Goal: Information Seeking & Learning: Check status

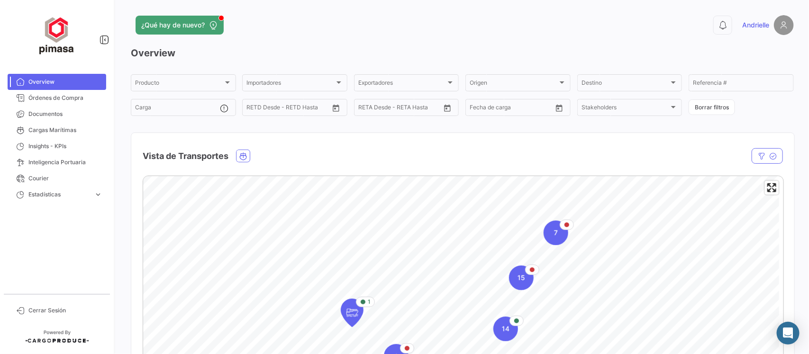
drag, startPoint x: 555, startPoint y: 19, endPoint x: 591, endPoint y: 1, distance: 40.5
click at [555, 19] on div "0 Andrielle" at bounding box center [644, 25] width 298 height 20
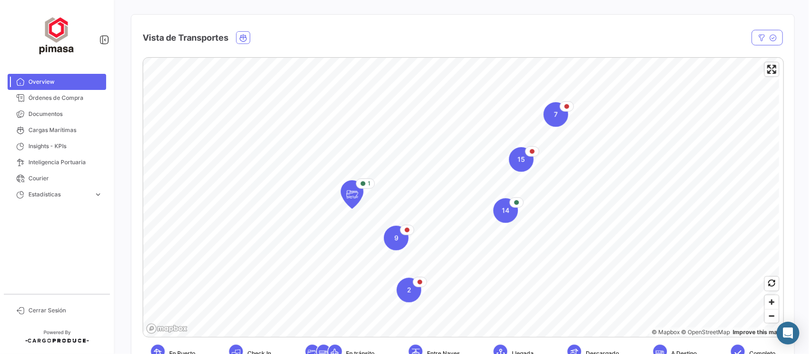
scroll to position [237, 0]
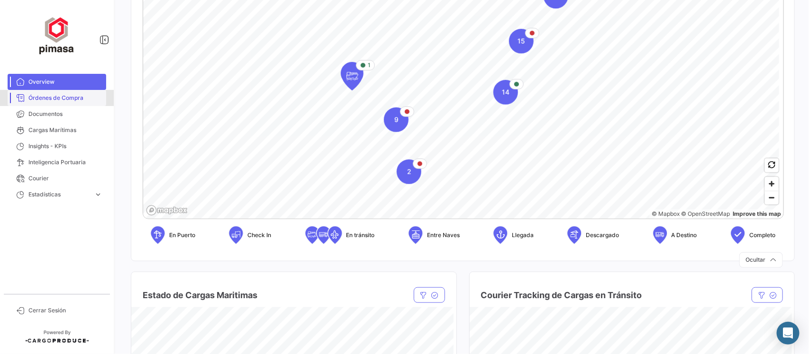
click at [66, 99] on span "Órdenes de Compra" at bounding box center [65, 98] width 74 height 9
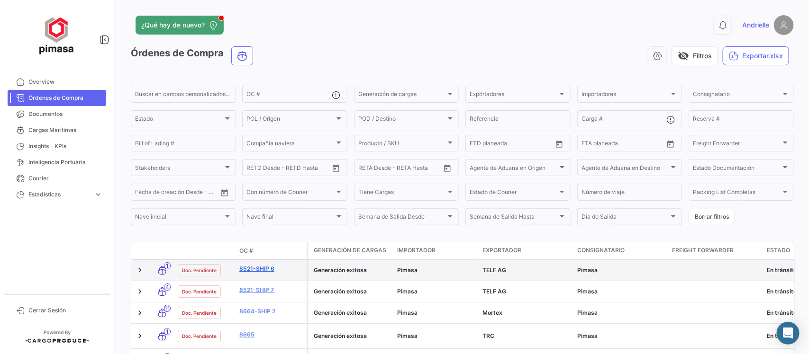
click at [254, 267] on link "8521-Ship 6" at bounding box center [270, 269] width 63 height 9
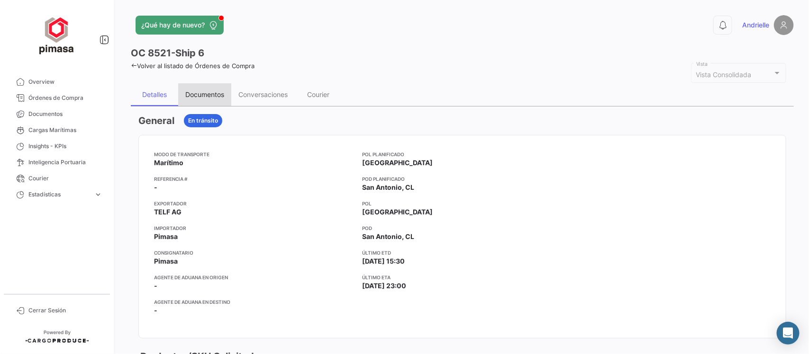
click at [205, 94] on div "Documentos" at bounding box center [204, 94] width 39 height 8
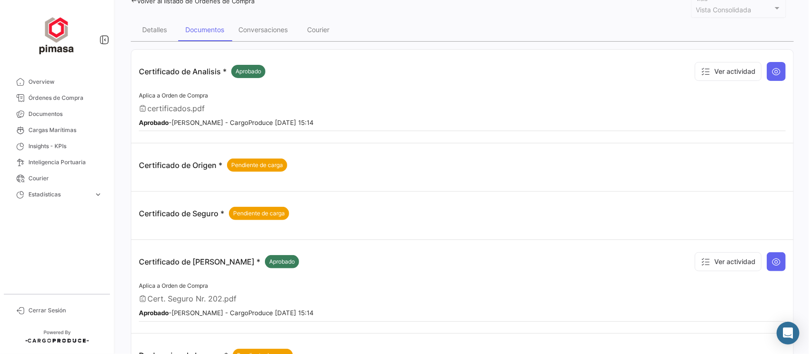
scroll to position [59, 0]
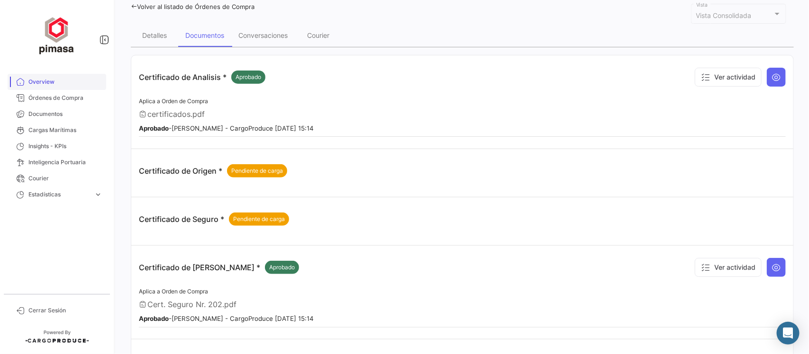
drag, startPoint x: 70, startPoint y: 100, endPoint x: 53, endPoint y: 85, distance: 22.9
click at [70, 100] on span "Órdenes de Compra" at bounding box center [65, 98] width 74 height 9
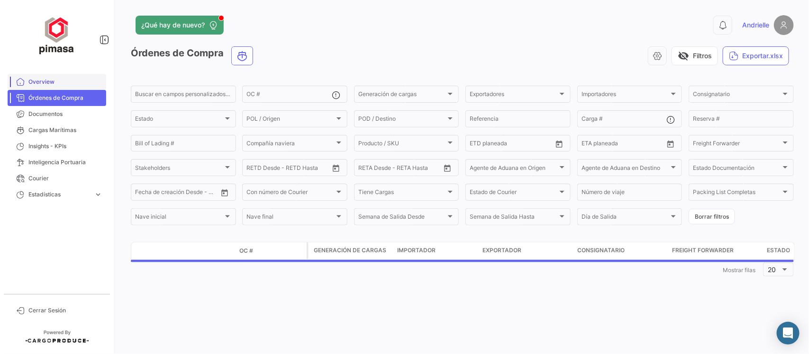
click at [53, 81] on span "Overview" at bounding box center [65, 82] width 74 height 9
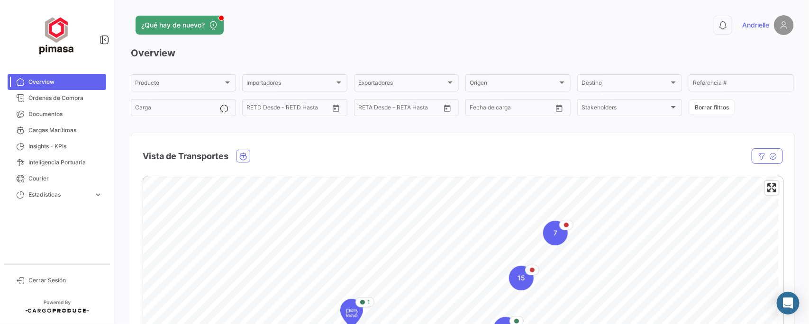
click at [777, 28] on img at bounding box center [784, 25] width 20 height 20
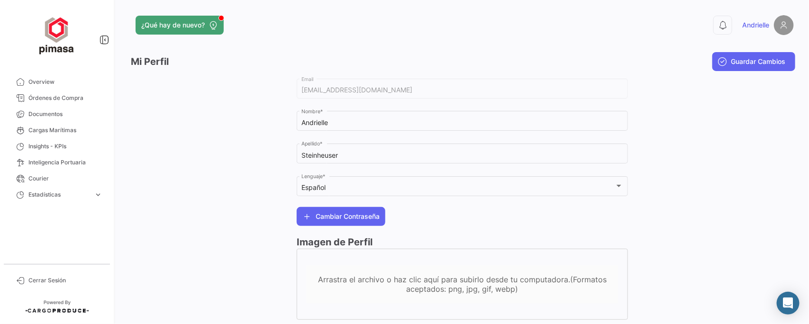
click at [638, 35] on div "0 Andrielle" at bounding box center [644, 25] width 298 height 20
click at [756, 65] on span "Guardar Cambios" at bounding box center [758, 61] width 54 height 9
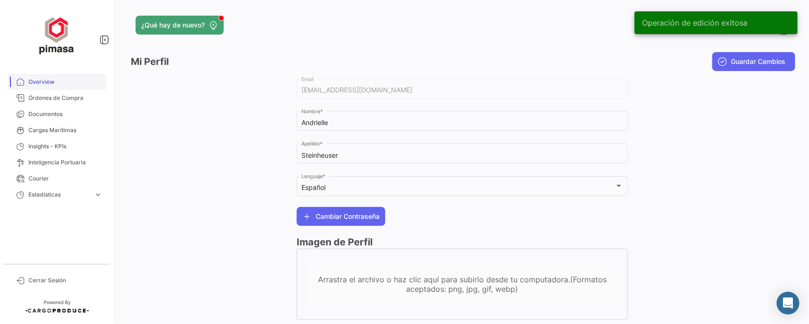
click at [41, 76] on link "Overview" at bounding box center [57, 82] width 99 height 16
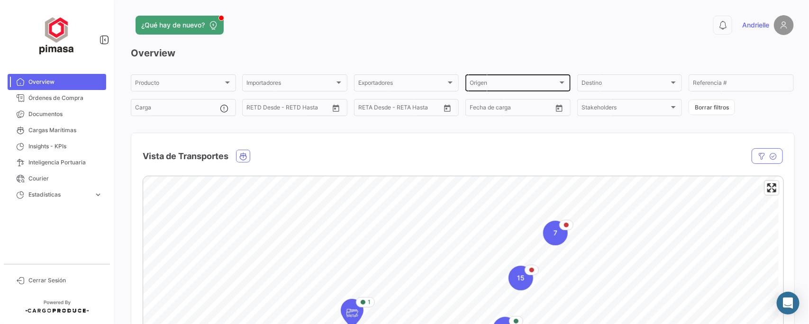
click at [545, 84] on div "Origen" at bounding box center [513, 84] width 88 height 7
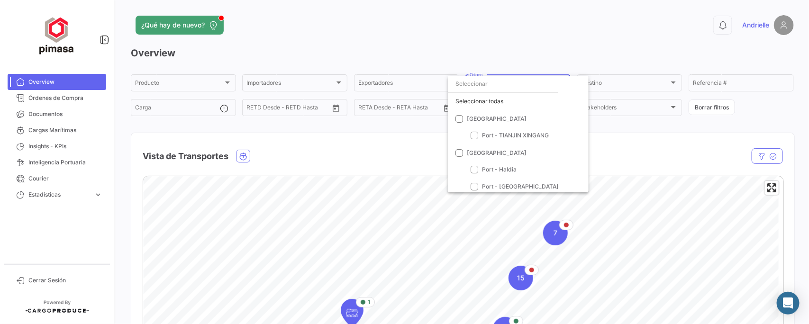
click at [598, 48] on div at bounding box center [404, 162] width 809 height 324
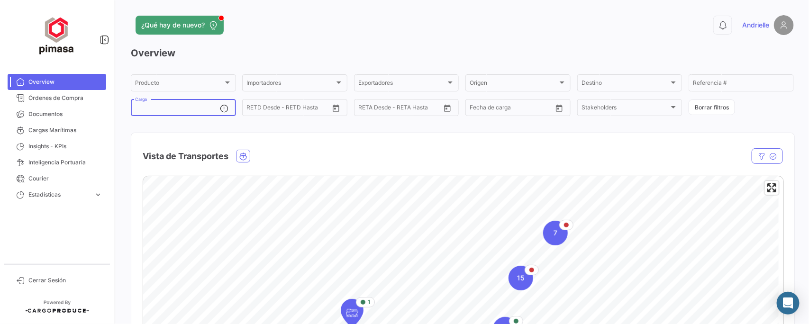
click at [156, 106] on input "Carga" at bounding box center [177, 109] width 85 height 7
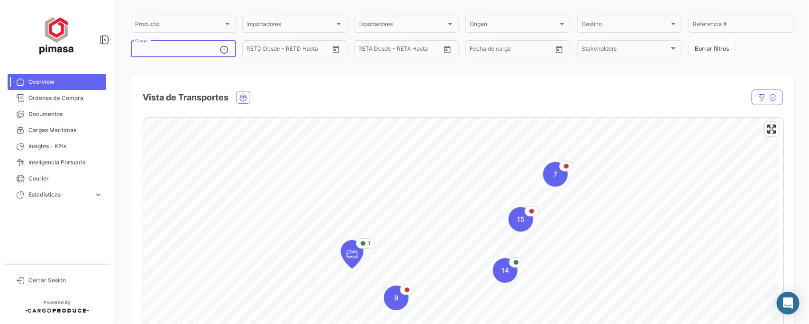
scroll to position [118, 0]
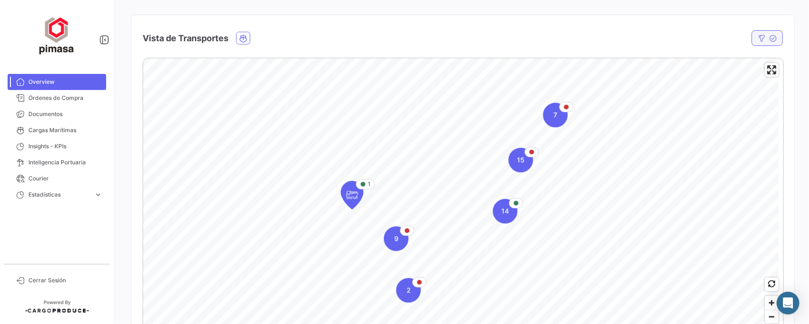
click at [758, 40] on icon "button" at bounding box center [762, 39] width 8 height 8
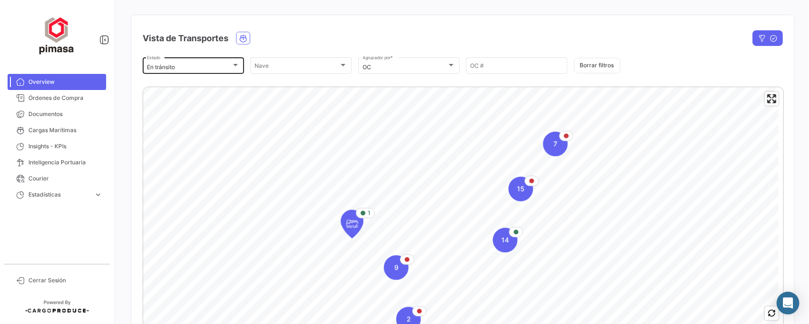
click at [231, 62] on div at bounding box center [235, 66] width 9 height 8
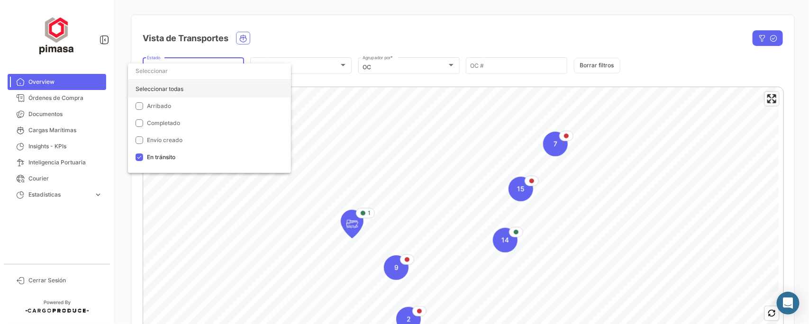
click at [155, 86] on div "Seleccionar todas" at bounding box center [209, 89] width 163 height 17
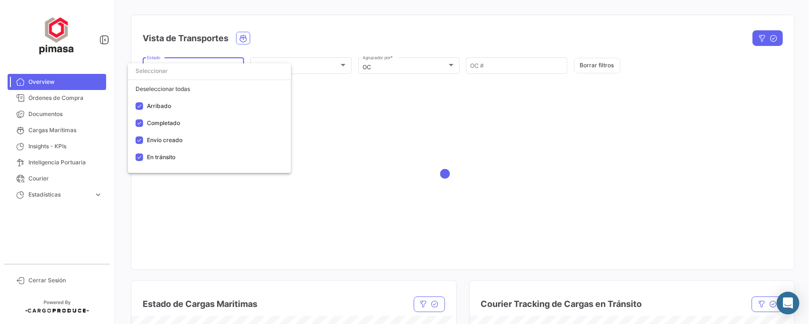
click at [337, 25] on div at bounding box center [404, 162] width 809 height 324
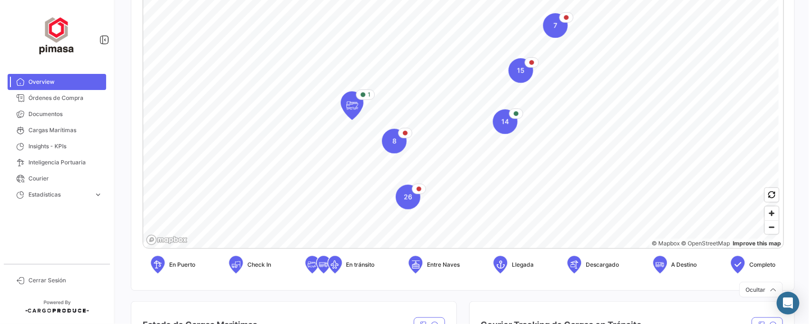
scroll to position [59, 0]
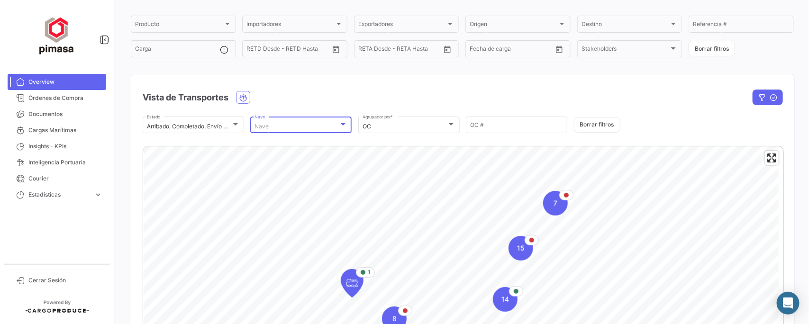
click at [305, 125] on div "Nave" at bounding box center [296, 126] width 84 height 7
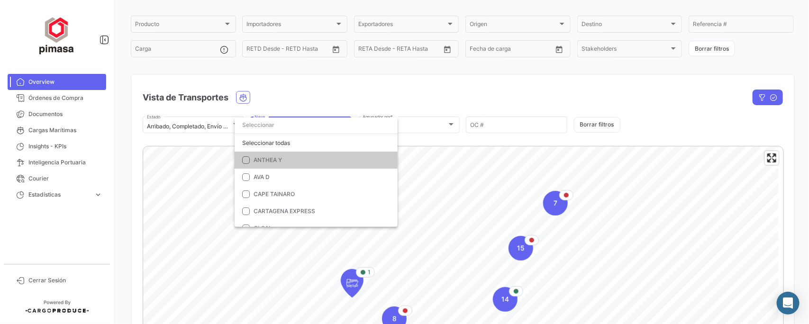
click at [361, 81] on div at bounding box center [404, 162] width 809 height 324
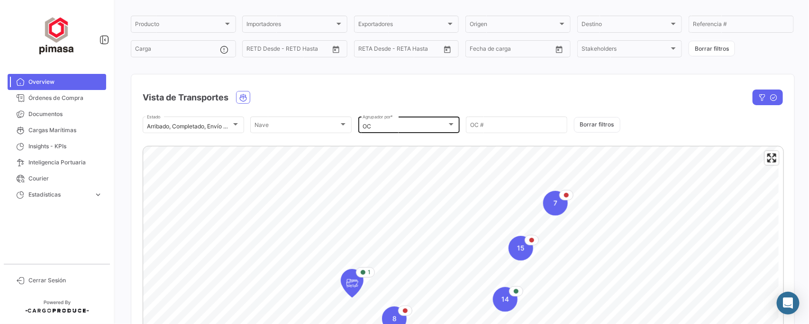
click at [426, 121] on div "OC Agrupador por *" at bounding box center [408, 124] width 93 height 18
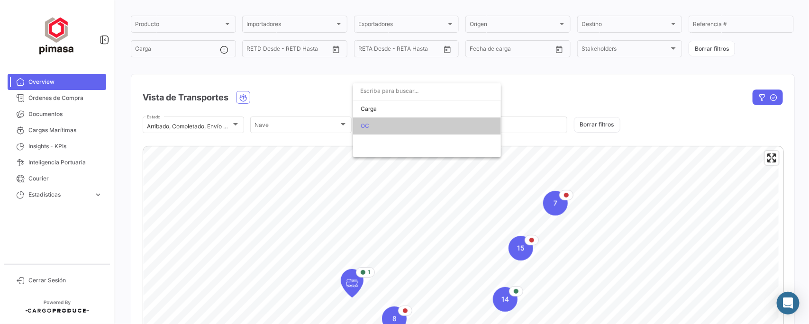
click at [271, 82] on div at bounding box center [404, 162] width 809 height 324
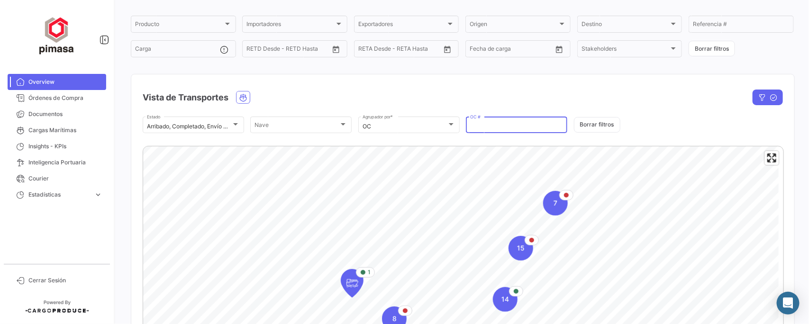
click at [485, 124] on input "OC #" at bounding box center [516, 126] width 93 height 7
click at [424, 90] on div "Vista de Transportes" at bounding box center [367, 98] width 448 height 24
click at [403, 119] on div "OC Agrupador por *" at bounding box center [408, 124] width 93 height 18
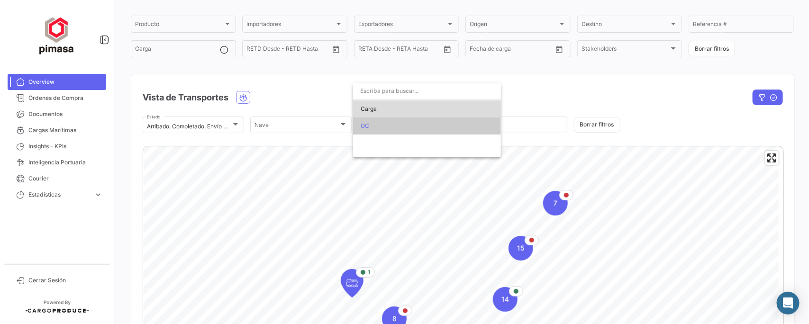
click at [377, 109] on span "Carga" at bounding box center [427, 108] width 133 height 17
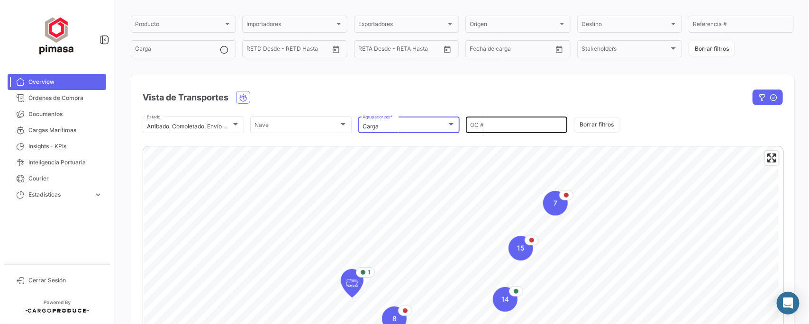
click at [503, 124] on input "OC #" at bounding box center [516, 126] width 93 height 7
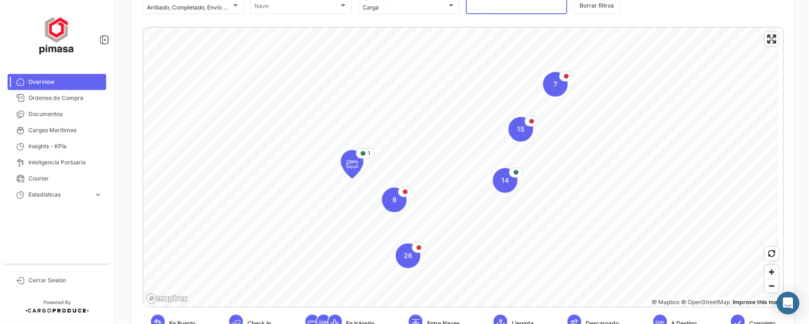
scroll to position [118, 0]
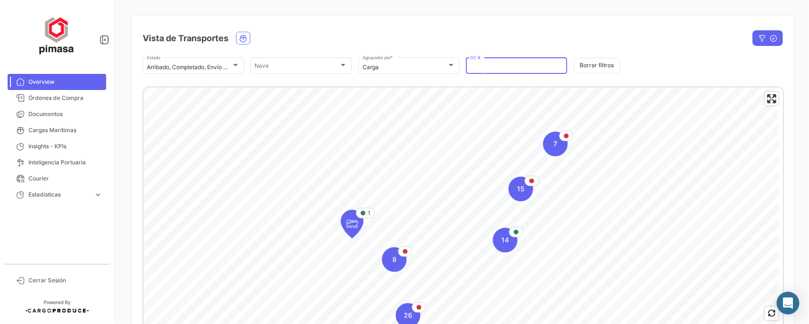
click at [580, 18] on div "Vista de Transportes" at bounding box center [462, 32] width 663 height 35
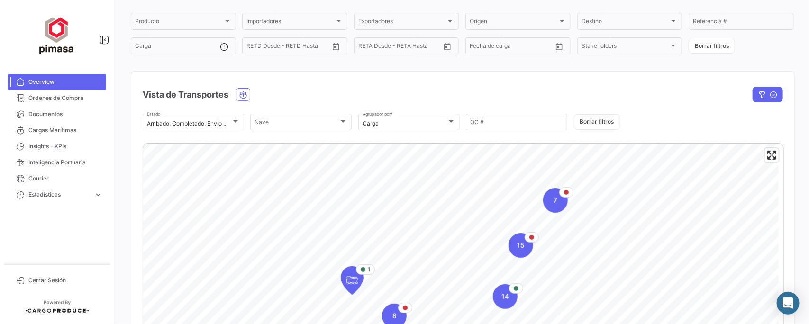
scroll to position [59, 0]
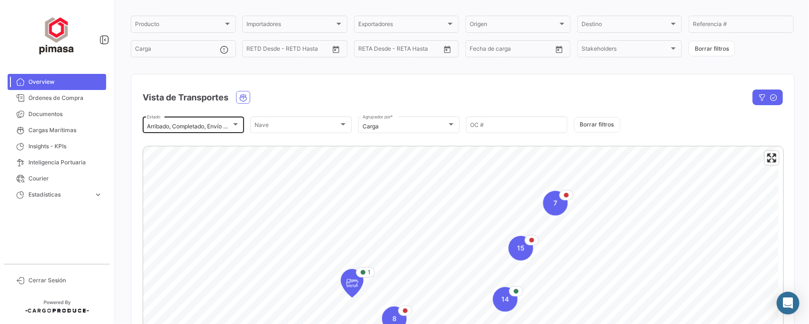
click at [211, 124] on mat-select-trigger "Arribado, Completado, Envío creado, En [PERSON_NAME]" at bounding box center [223, 126] width 152 height 7
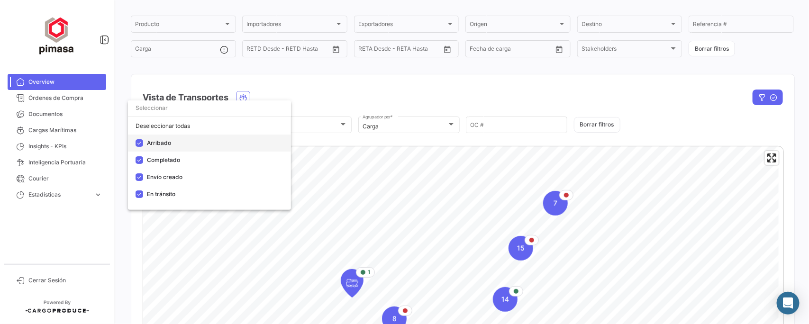
click at [149, 140] on span "Arribado" at bounding box center [159, 142] width 24 height 7
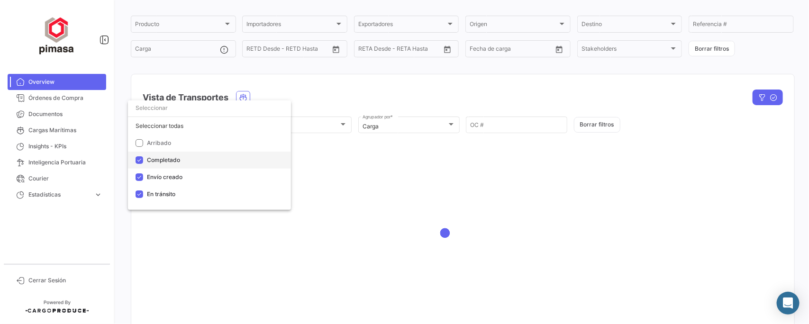
click at [153, 159] on span "Completado" at bounding box center [163, 159] width 33 height 7
click at [155, 174] on span "Envío creado" at bounding box center [165, 176] width 36 height 7
click at [376, 96] on div at bounding box center [404, 162] width 809 height 324
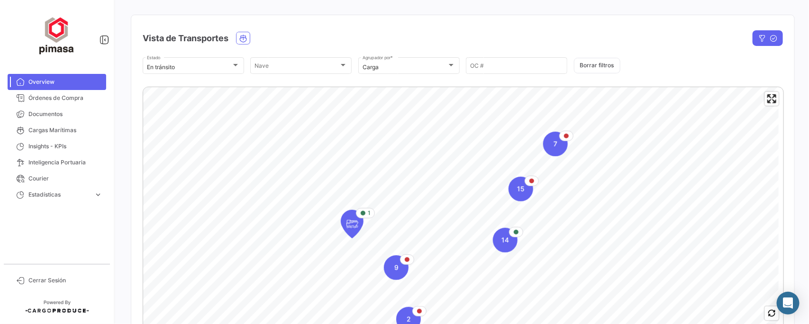
scroll to position [236, 0]
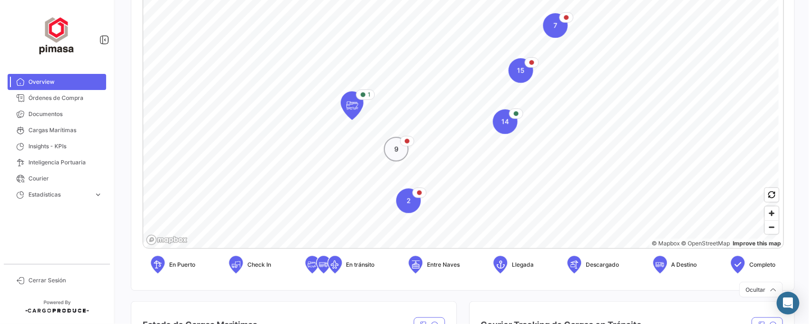
click at [398, 152] on div "9" at bounding box center [396, 149] width 25 height 25
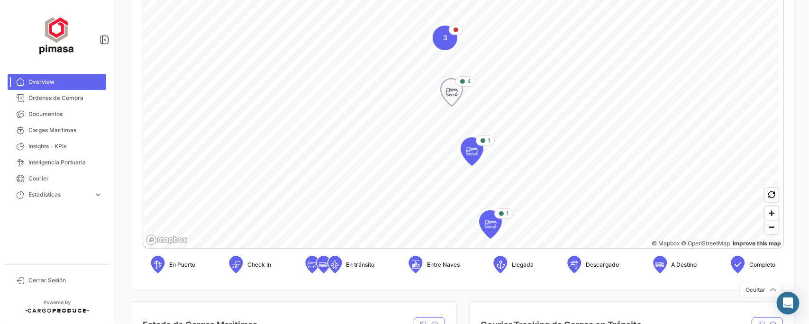
click at [456, 91] on icon "Map marker" at bounding box center [451, 92] width 13 height 20
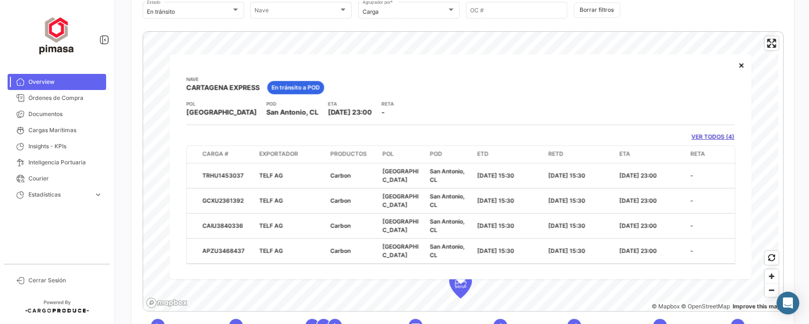
scroll to position [178, 0]
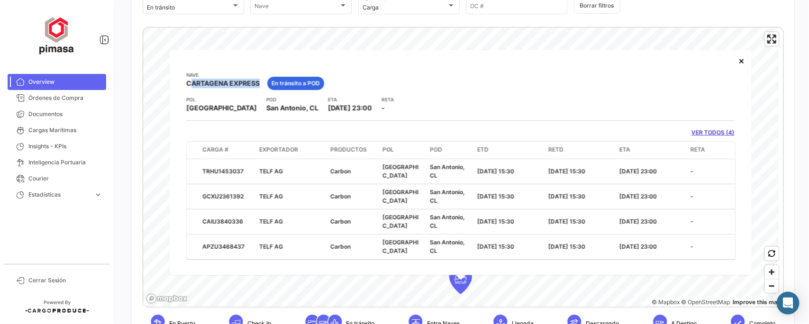
drag, startPoint x: 199, startPoint y: 86, endPoint x: 257, endPoint y: 81, distance: 58.5
click at [257, 81] on div "[PERSON_NAME] [PERSON_NAME] EXPRESS En [PERSON_NAME] a POD POL [GEOGRAPHIC_DATA…" at bounding box center [460, 162] width 582 height 225
click at [368, 85] on div "[PERSON_NAME] [PERSON_NAME] EXPRESS En [PERSON_NAME] a POD" at bounding box center [460, 83] width 548 height 25
drag, startPoint x: 271, startPoint y: 110, endPoint x: 320, endPoint y: 114, distance: 49.5
click at [320, 114] on div "[PERSON_NAME] [PERSON_NAME] EXPRESS En [PERSON_NAME] a POD POL [GEOGRAPHIC_DATA…" at bounding box center [460, 165] width 548 height 189
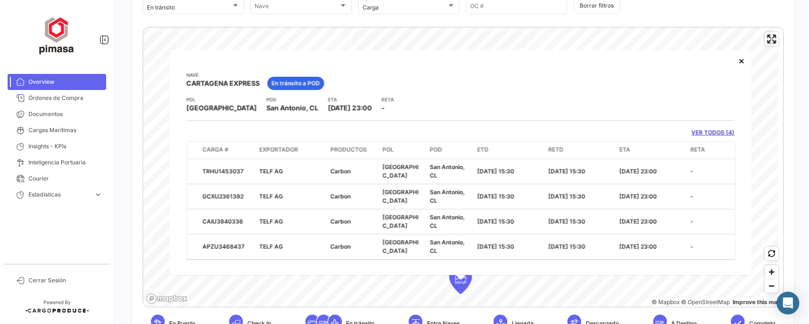
click at [328, 97] on app-card-info-title "ETA" at bounding box center [350, 100] width 44 height 8
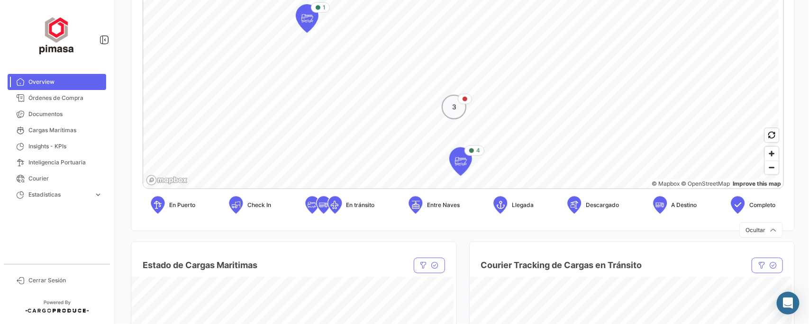
scroll to position [355, 0]
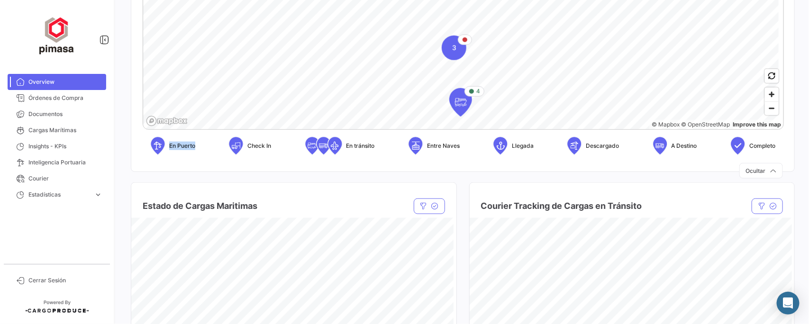
drag, startPoint x: 169, startPoint y: 145, endPoint x: 201, endPoint y: 145, distance: 32.2
click at [201, 145] on div "En Puerto Check In En [PERSON_NAME] Entre [PERSON_NAME] Llegada Descargado A De…" at bounding box center [463, 146] width 640 height 34
click at [167, 147] on div "En Puerto" at bounding box center [172, 145] width 45 height 19
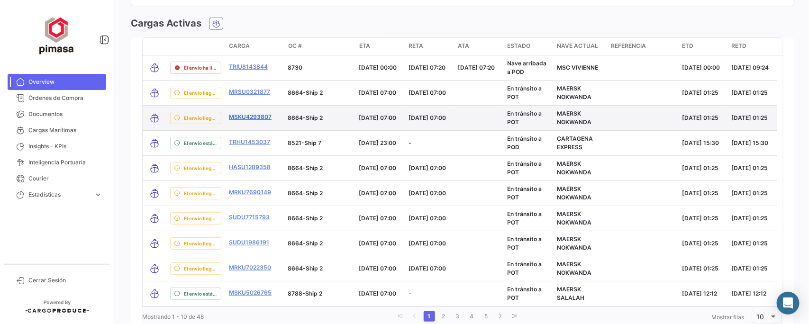
scroll to position [1176, 0]
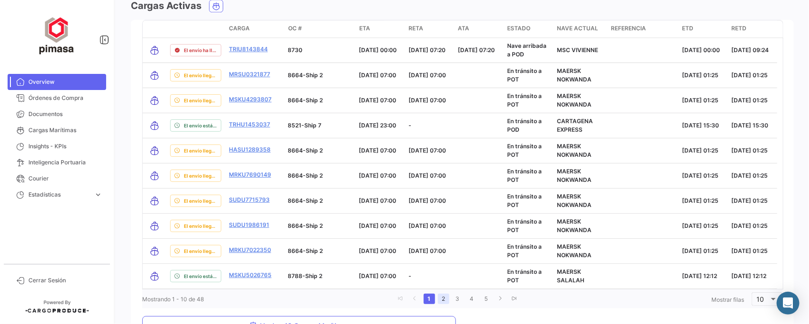
click at [441, 295] on link "2" at bounding box center [443, 299] width 11 height 10
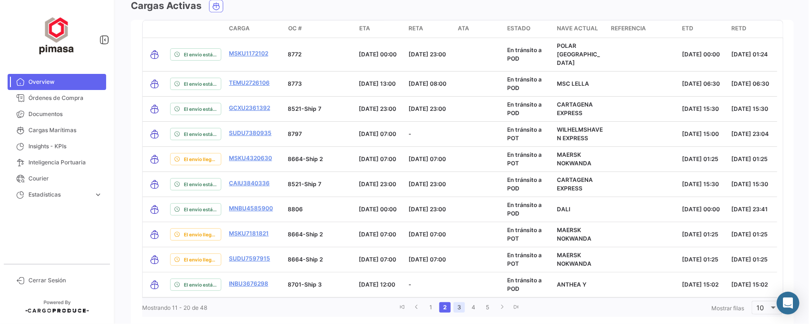
click at [456, 302] on link "3" at bounding box center [458, 307] width 11 height 10
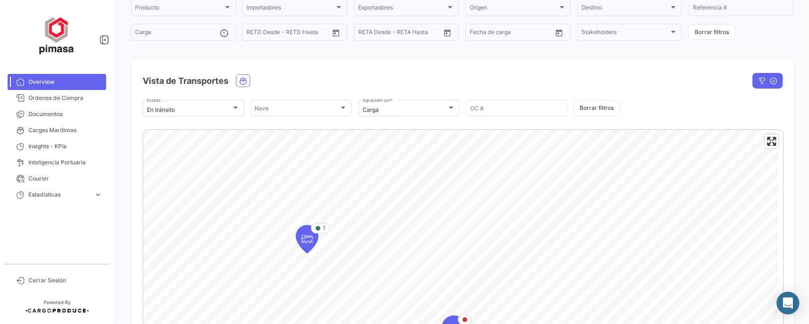
scroll to position [0, 0]
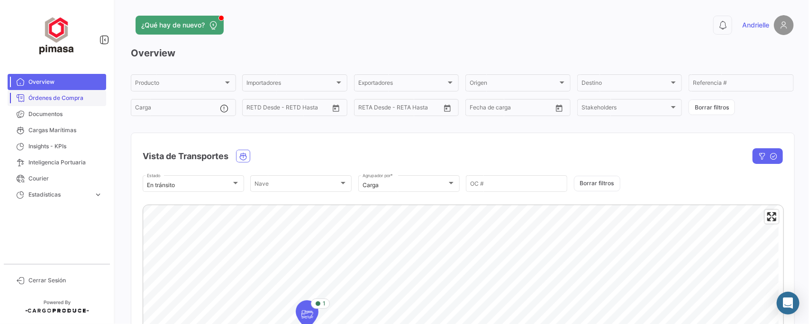
click at [47, 99] on span "Órdenes de Compra" at bounding box center [65, 98] width 74 height 9
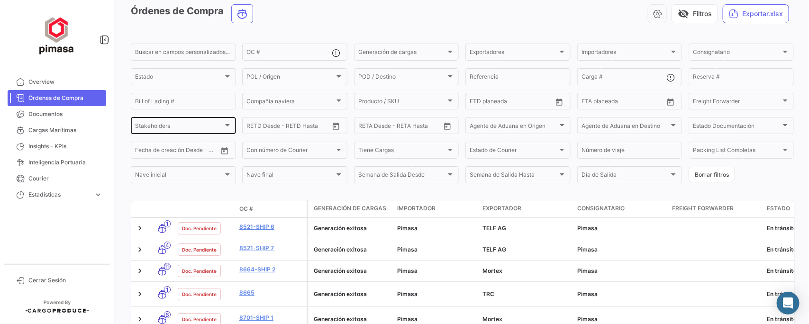
scroll to position [59, 0]
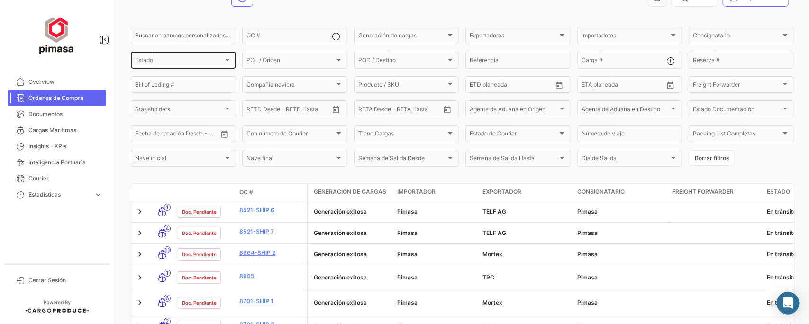
click at [169, 61] on div "Estado" at bounding box center [179, 61] width 88 height 7
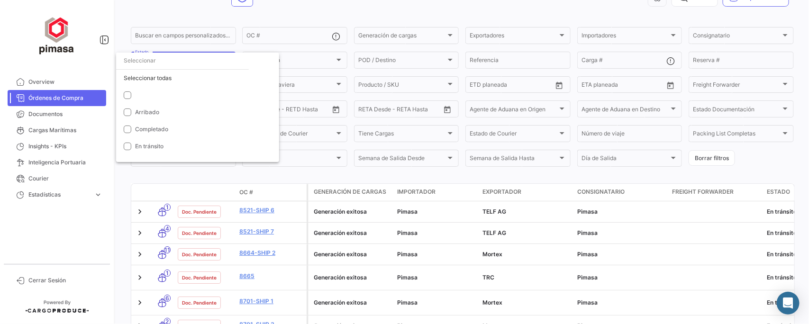
click at [323, 14] on div at bounding box center [404, 162] width 809 height 324
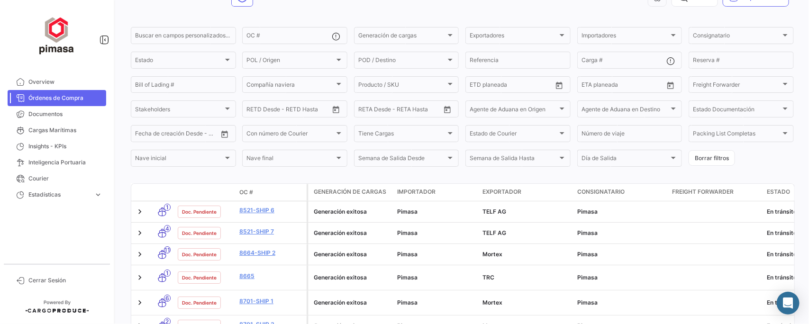
scroll to position [0, 0]
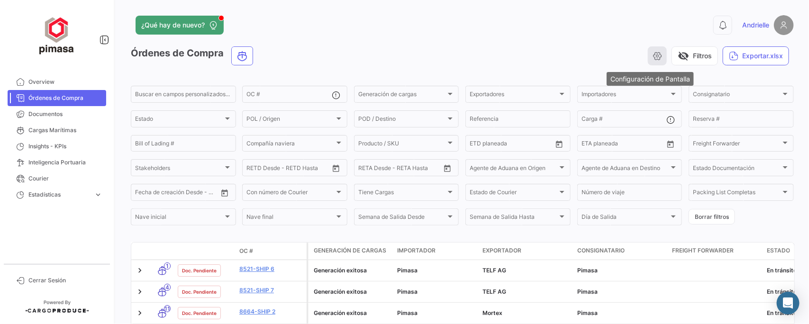
click at [652, 55] on icon "button" at bounding box center [656, 55] width 9 height 9
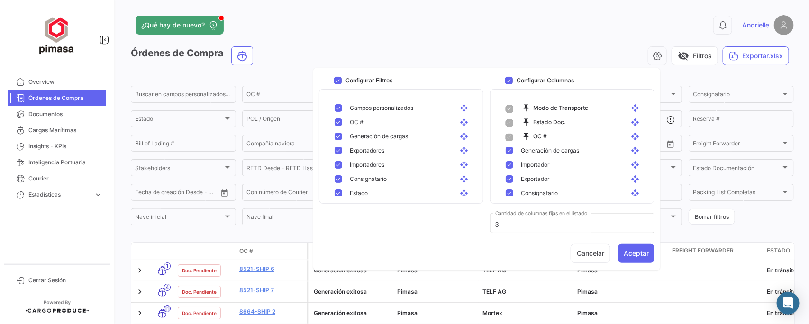
click at [337, 150] on mat-pseudo-checkbox at bounding box center [338, 151] width 8 height 8
click at [335, 164] on mat-pseudo-checkbox at bounding box center [338, 165] width 8 height 8
drag, startPoint x: 342, startPoint y: 177, endPoint x: 342, endPoint y: 159, distance: 17.5
click at [342, 176] on mat-pseudo-checkbox at bounding box center [338, 179] width 8 height 8
click at [340, 166] on mat-pseudo-checkbox at bounding box center [338, 165] width 8 height 8
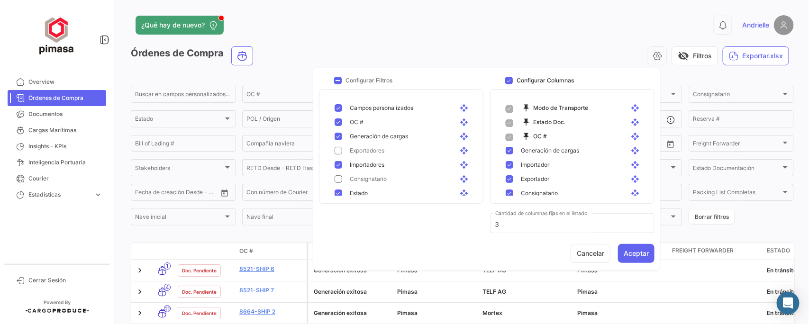
click at [343, 148] on div "Exportadores open_with" at bounding box center [406, 150] width 129 height 9
drag, startPoint x: 334, startPoint y: 175, endPoint x: 341, endPoint y: 179, distance: 8.1
click at [334, 175] on div "Consignatario open_with" at bounding box center [403, 179] width 152 height 14
checkbox input "true"
drag, startPoint x: 341, startPoint y: 192, endPoint x: 346, endPoint y: 171, distance: 21.8
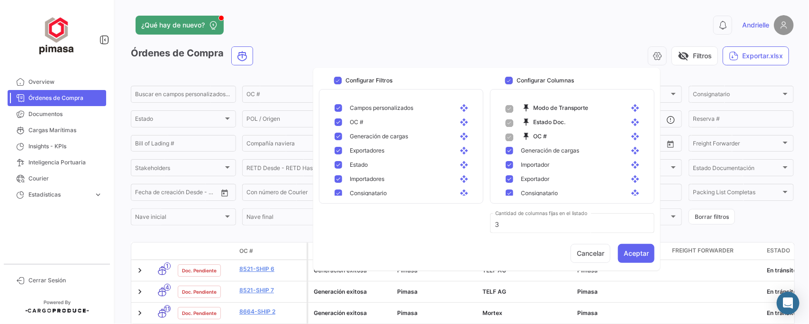
click at [509, 108] on span at bounding box center [509, 109] width 8 height 8
click at [609, 50] on div "visibility_off Filtros Exportar.xlsx" at bounding box center [527, 55] width 533 height 19
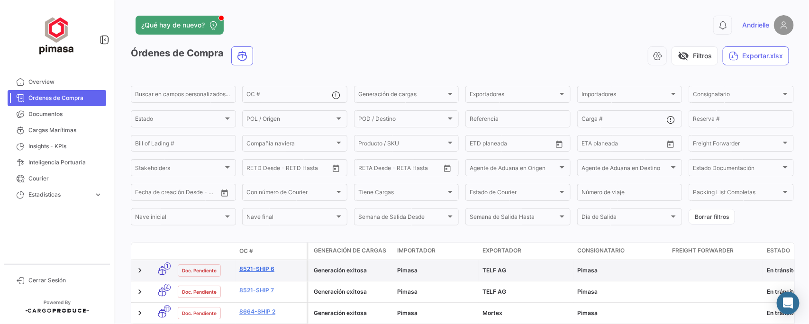
click at [256, 268] on link "8521-Ship 6" at bounding box center [270, 269] width 63 height 9
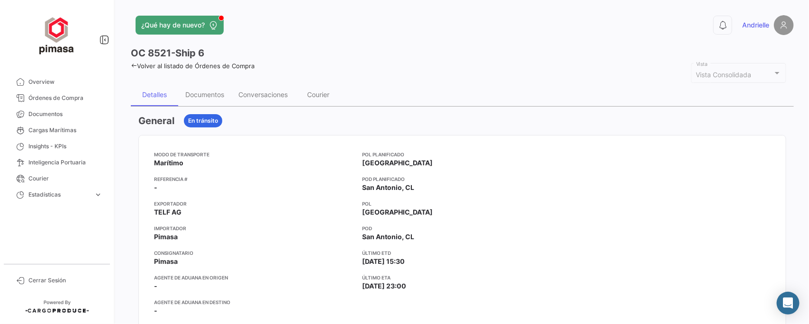
scroll to position [59, 0]
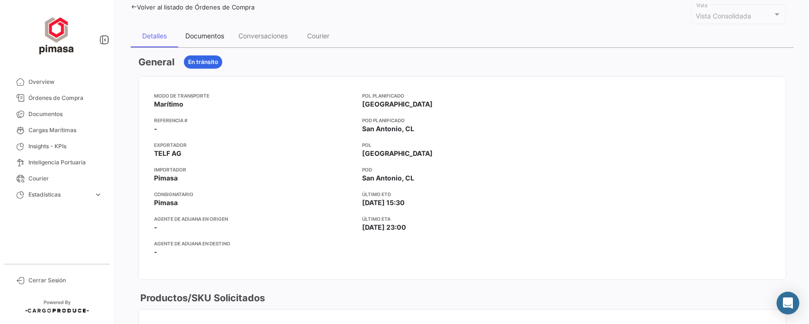
click at [212, 34] on div "Documentos" at bounding box center [204, 36] width 39 height 8
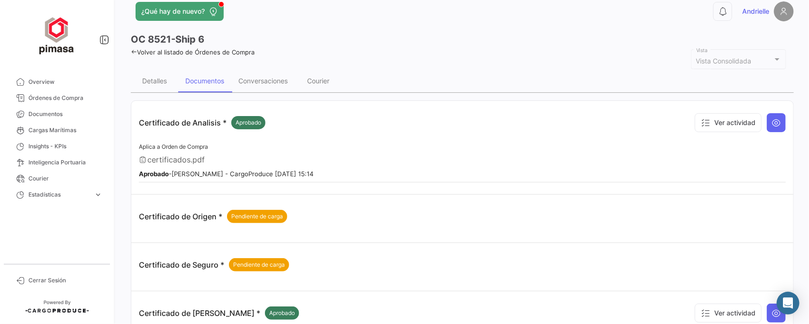
scroll to position [0, 0]
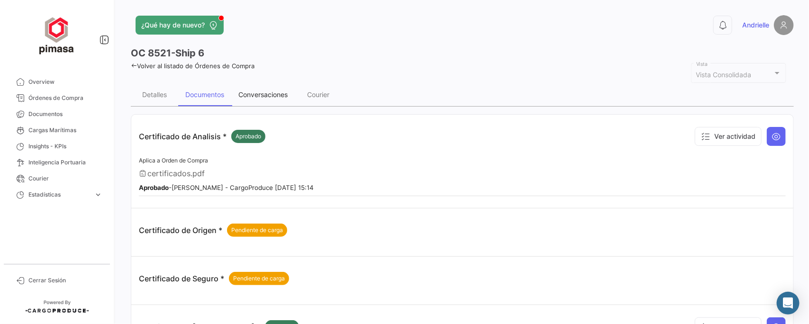
click at [269, 96] on div "Conversaciones" at bounding box center [262, 94] width 49 height 8
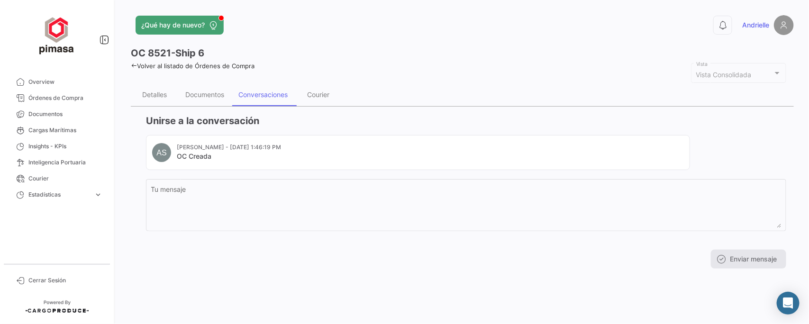
drag, startPoint x: 177, startPoint y: 145, endPoint x: 314, endPoint y: 136, distance: 137.2
click at [314, 136] on mat-card "AS [PERSON_NAME] - [DATE] 1:46:19 PM OC Creada" at bounding box center [418, 152] width 544 height 35
click at [322, 93] on div "Courier" at bounding box center [318, 94] width 22 height 8
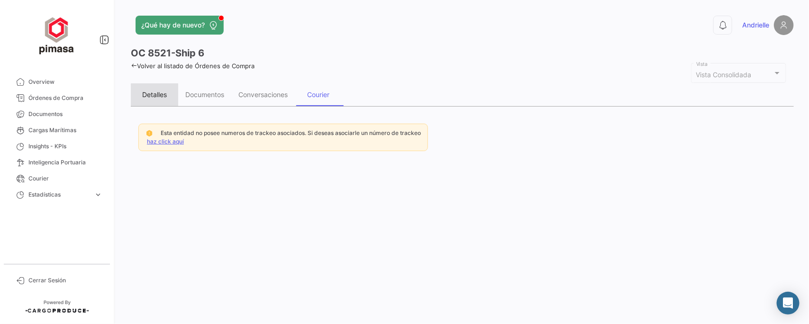
click at [157, 97] on div "Detalles" at bounding box center [154, 94] width 25 height 8
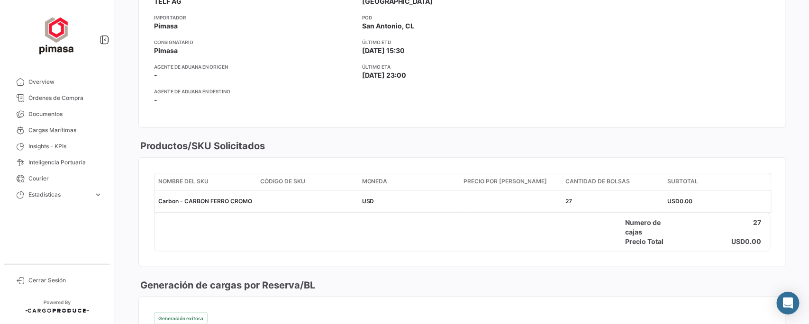
scroll to position [236, 0]
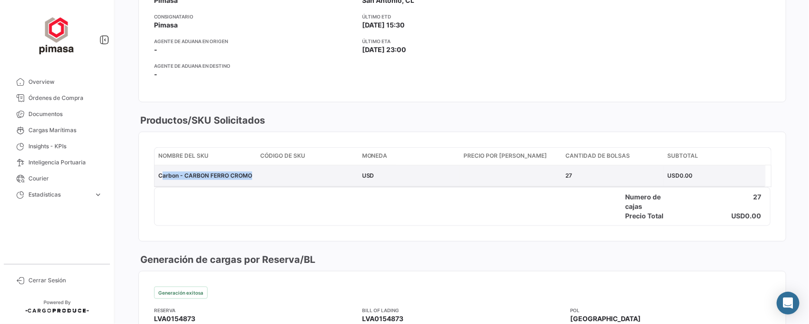
drag, startPoint x: 160, startPoint y: 174, endPoint x: 261, endPoint y: 173, distance: 100.9
click at [261, 173] on div "Carbon - CARBON FERRO CROMO USD 27 USD 0.00" at bounding box center [459, 175] width 611 height 21
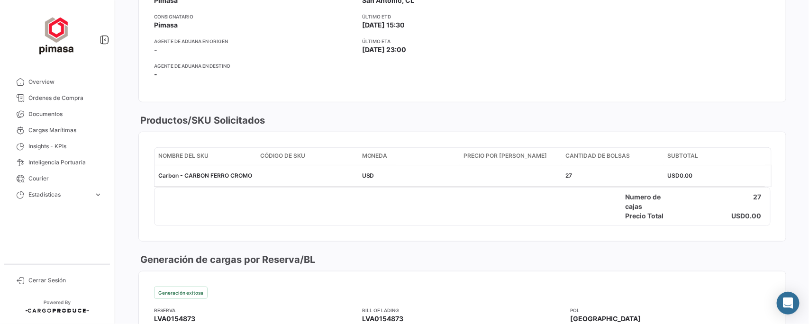
click at [250, 199] on div "Numero [PERSON_NAME] 27" at bounding box center [461, 201] width 615 height 19
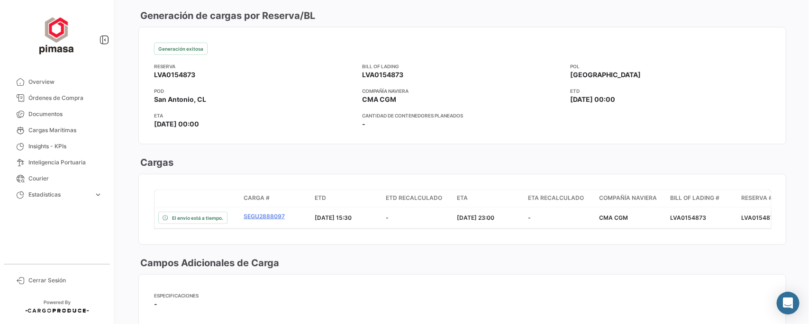
scroll to position [414, 0]
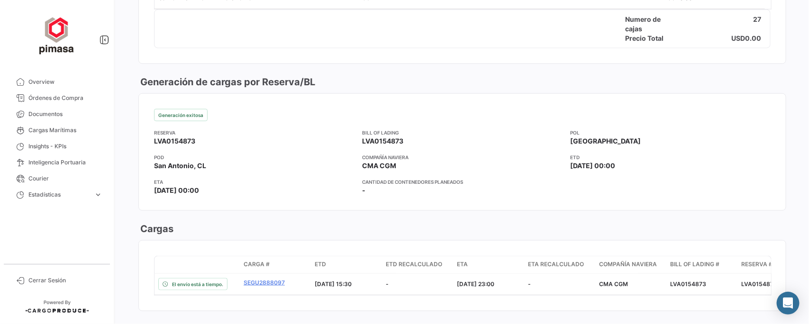
drag, startPoint x: 197, startPoint y: 138, endPoint x: 160, endPoint y: 141, distance: 37.5
click at [160, 141] on app-card-info-value "LVA0154873" at bounding box center [254, 140] width 200 height 9
drag, startPoint x: 361, startPoint y: 166, endPoint x: 395, endPoint y: 165, distance: 33.7
click at [395, 165] on mat-tooltip-component "LVA0154873" at bounding box center [381, 157] width 61 height 27
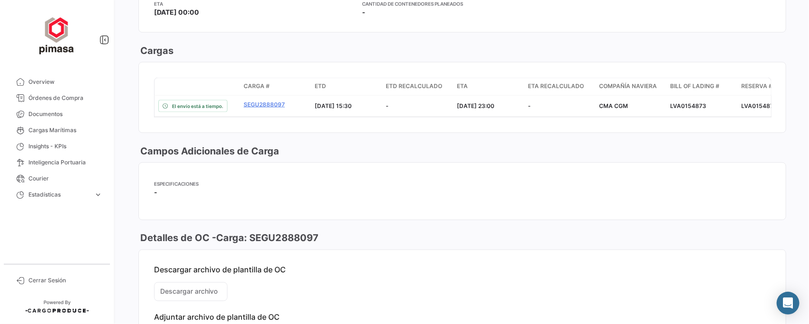
scroll to position [473, 0]
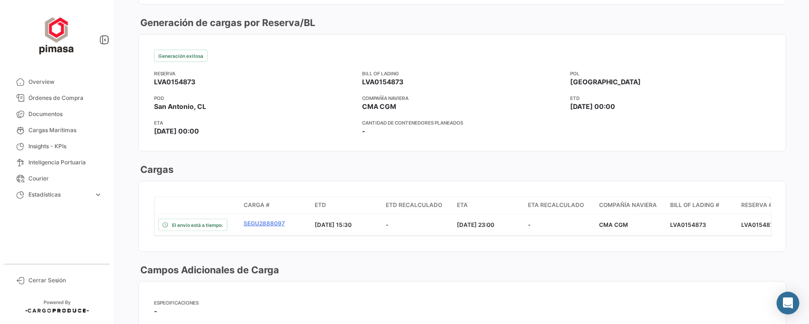
drag, startPoint x: 398, startPoint y: 102, endPoint x: 344, endPoint y: 104, distance: 54.5
click at [552, 119] on app-card-info-title "Cantidad de contenedores planeados" at bounding box center [462, 123] width 200 height 8
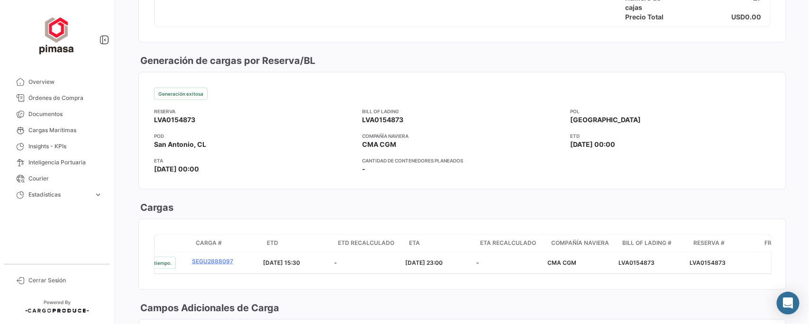
scroll to position [0, 18]
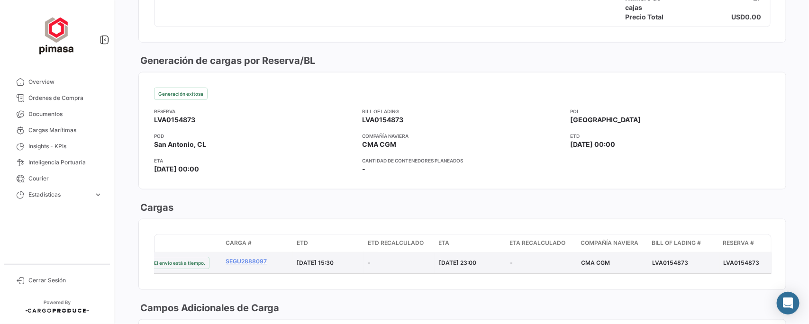
drag, startPoint x: 451, startPoint y: 261, endPoint x: 493, endPoint y: 260, distance: 41.2
click at [493, 260] on div "[DATE] 23:00" at bounding box center [470, 263] width 63 height 9
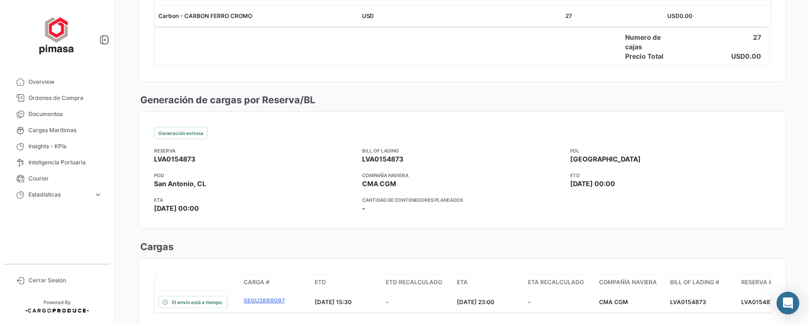
scroll to position [533, 0]
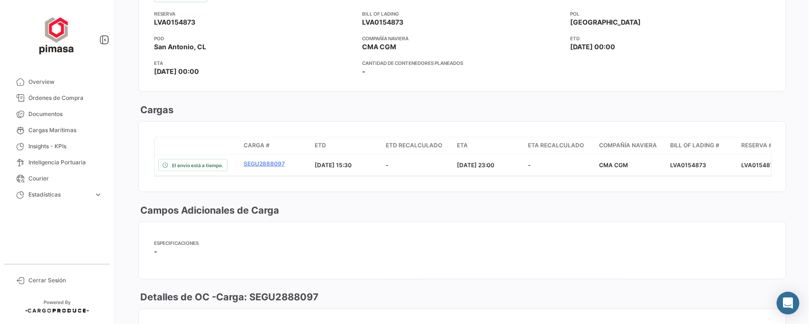
drag, startPoint x: 201, startPoint y: 20, endPoint x: 147, endPoint y: 18, distance: 54.1
click at [147, 18] on mat-card-content "Generación exitosa Reserva LVA0154873 Bill of Lading LVA0154873 POL Riga POD [G…" at bounding box center [462, 33] width 647 height 117
click at [297, 59] on app-card-info-title "ETA" at bounding box center [254, 63] width 200 height 8
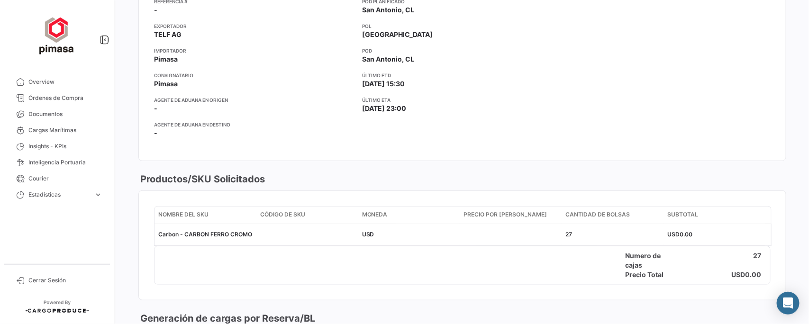
scroll to position [0, 0]
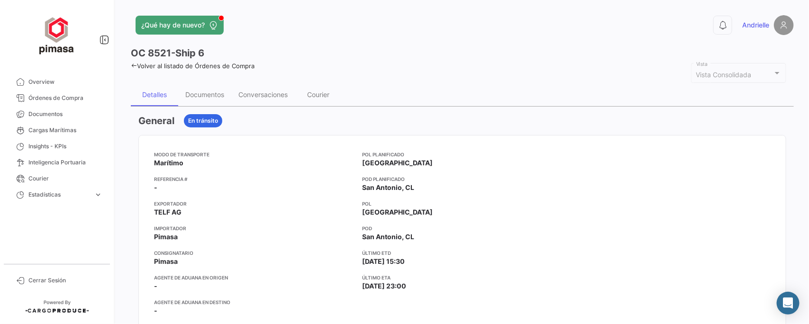
click at [133, 65] on icon at bounding box center [134, 66] width 6 height 6
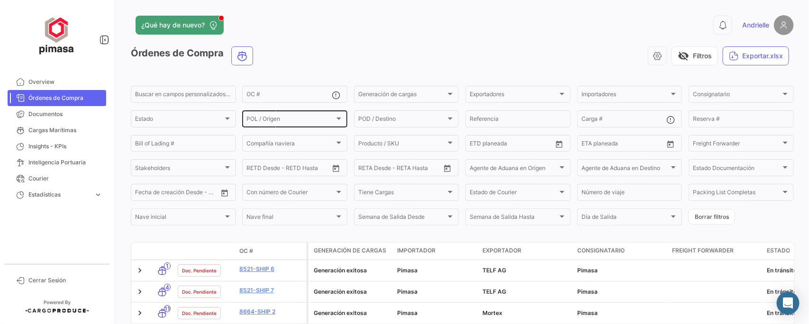
scroll to position [118, 0]
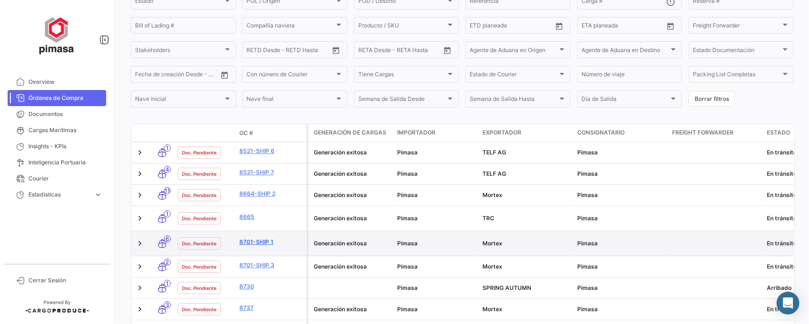
click at [258, 238] on link "8701-Ship 1" at bounding box center [270, 242] width 63 height 9
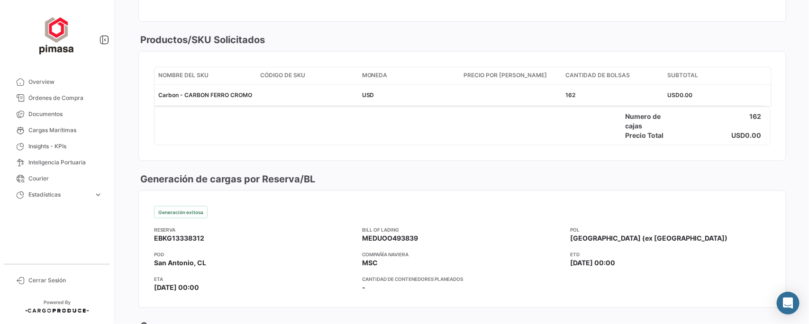
scroll to position [355, 0]
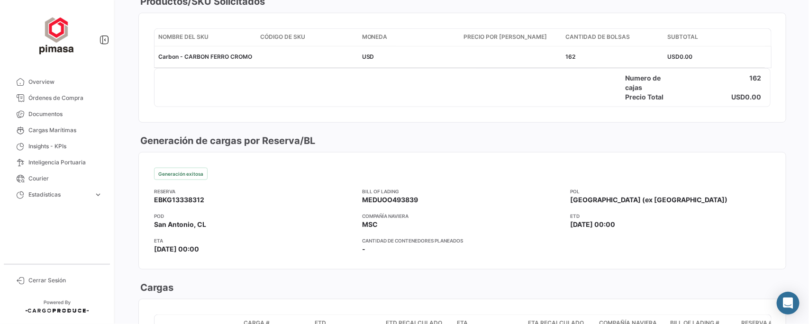
drag, startPoint x: 208, startPoint y: 195, endPoint x: 130, endPoint y: 201, distance: 78.4
click at [130, 201] on div "¿Qué hay de nuevo? 0 Andrielle OC 8701-Ship 1 Volver al listado de Órdenes de C…" at bounding box center [462, 162] width 693 height 324
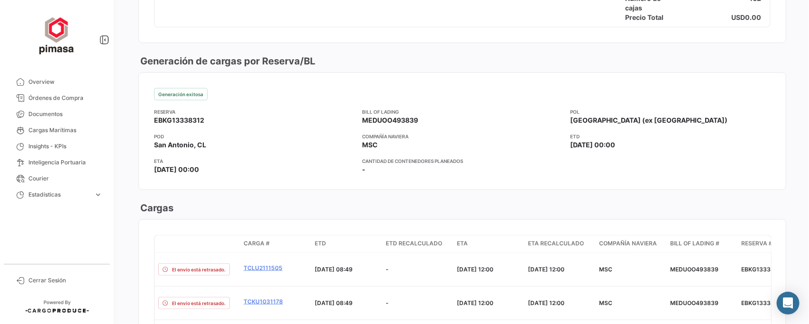
scroll to position [533, 0]
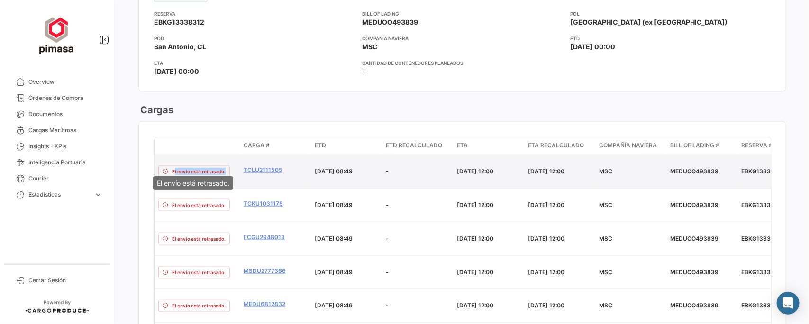
drag, startPoint x: 172, startPoint y: 165, endPoint x: 224, endPoint y: 166, distance: 51.6
click at [224, 168] on span "El envío está retrasado." at bounding box center [199, 172] width 54 height 8
click at [262, 166] on link "TCLU2111505" at bounding box center [275, 170] width 63 height 9
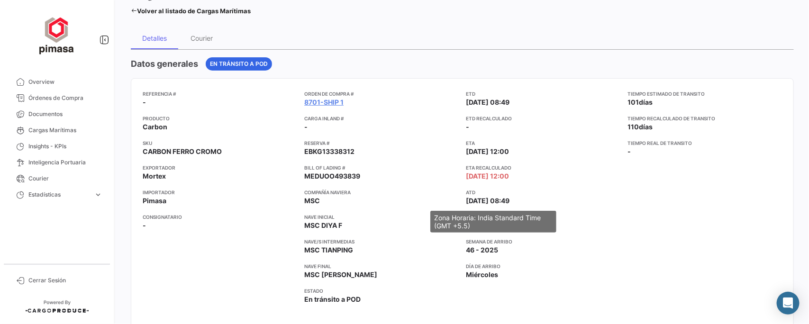
scroll to position [59, 0]
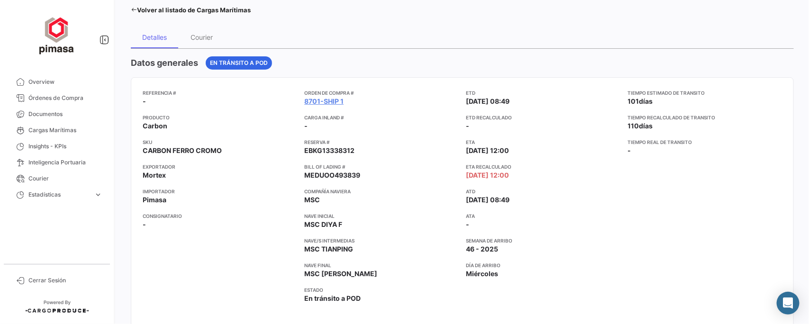
click at [522, 172] on app-card-info-label "ETA Recalculado [DATE] 12:00" at bounding box center [543, 171] width 154 height 17
drag, startPoint x: 463, startPoint y: 177, endPoint x: 522, endPoint y: 178, distance: 58.3
click at [522, 178] on app-card-info-label "ETA Recalculado [DATE] 12:00" at bounding box center [543, 171] width 154 height 17
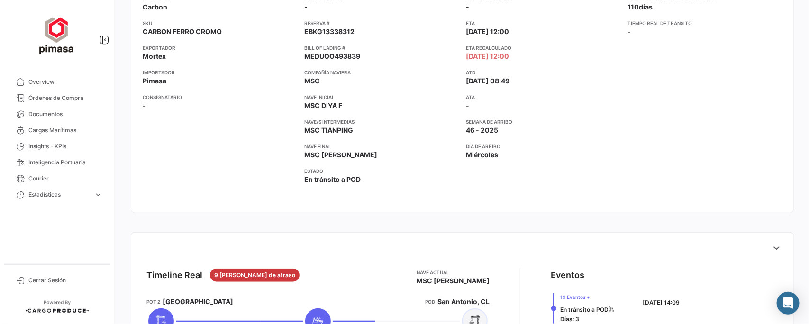
scroll to position [0, 0]
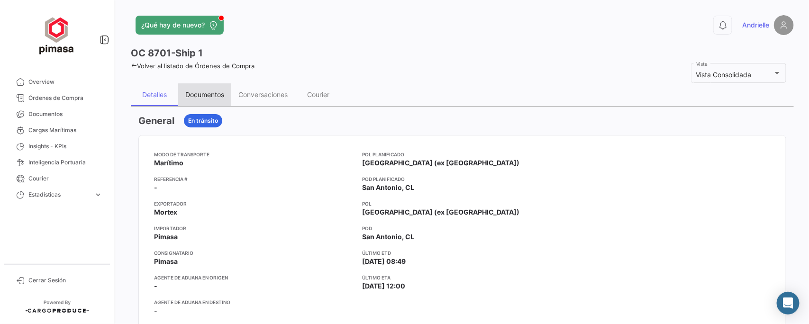
click at [207, 100] on div "Documentos" at bounding box center [204, 94] width 53 height 23
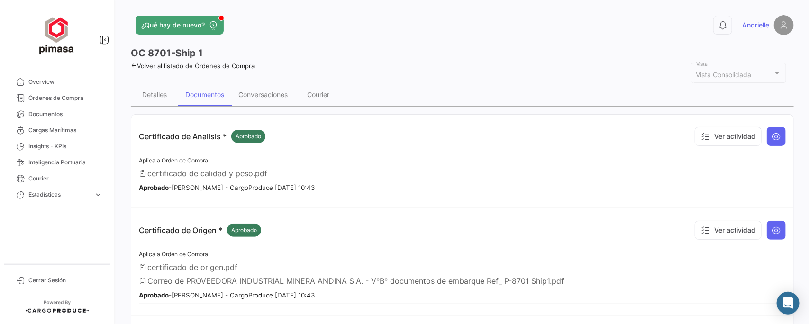
drag, startPoint x: 207, startPoint y: 53, endPoint x: 149, endPoint y: 53, distance: 57.3
click at [149, 53] on div "OC 8701-Ship 1" at bounding box center [462, 52] width 663 height 13
click at [166, 93] on div "Detalles" at bounding box center [154, 94] width 25 height 8
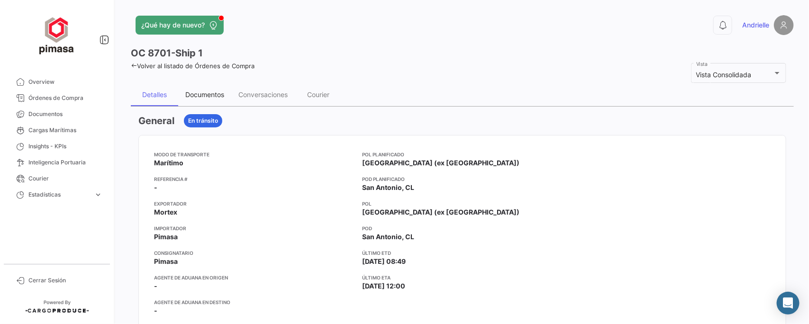
click at [208, 95] on div "Documentos" at bounding box center [204, 94] width 39 height 8
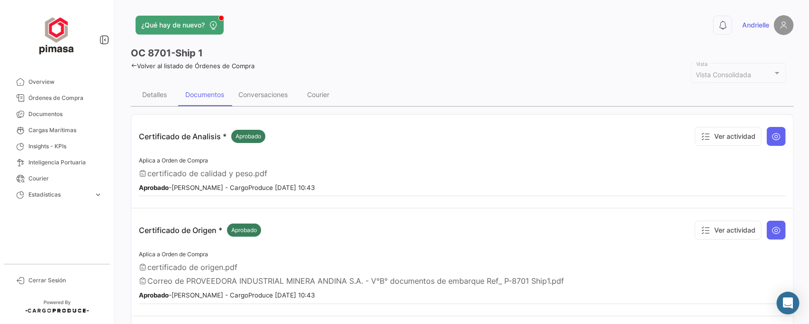
scroll to position [59, 0]
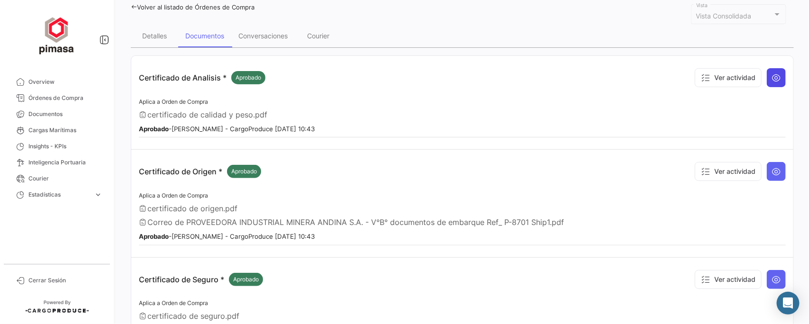
click at [773, 76] on icon at bounding box center [775, 77] width 9 height 9
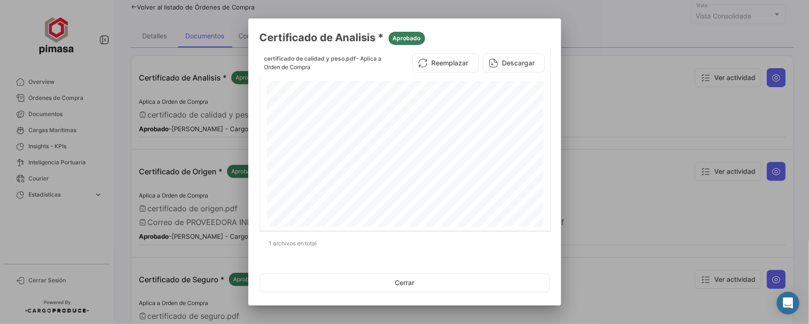
scroll to position [0, 0]
click at [422, 287] on button "Cerrar" at bounding box center [405, 282] width 290 height 19
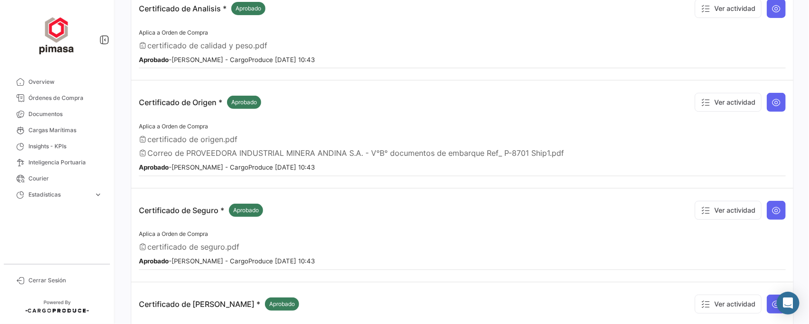
scroll to position [118, 0]
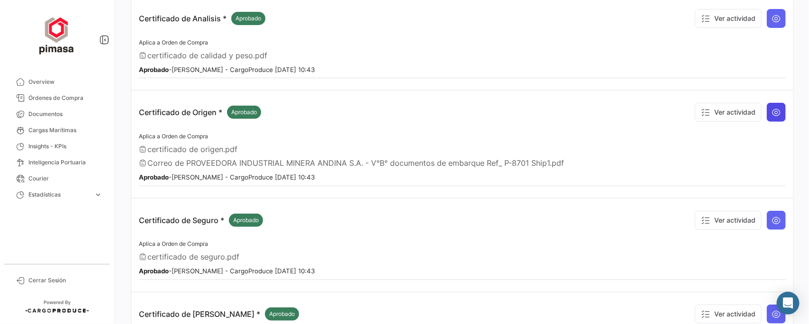
click at [771, 108] on icon at bounding box center [775, 112] width 9 height 9
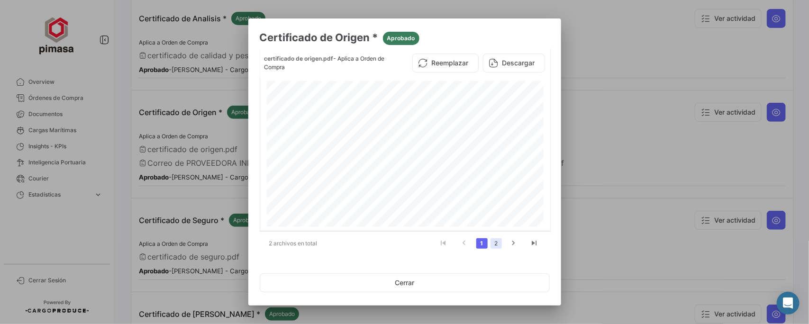
click at [498, 243] on link "2" at bounding box center [495, 243] width 11 height 10
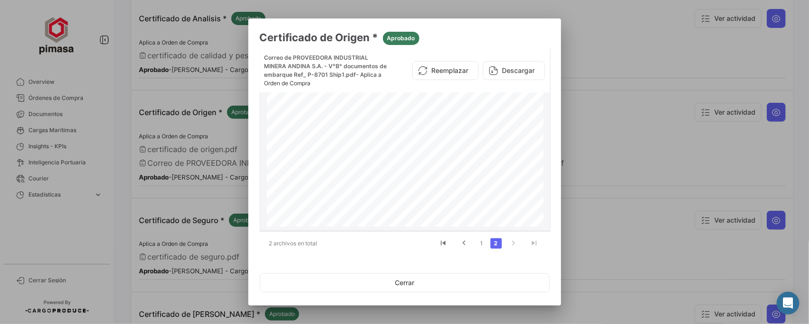
scroll to position [0, 0]
click at [480, 247] on link "1" at bounding box center [481, 243] width 11 height 10
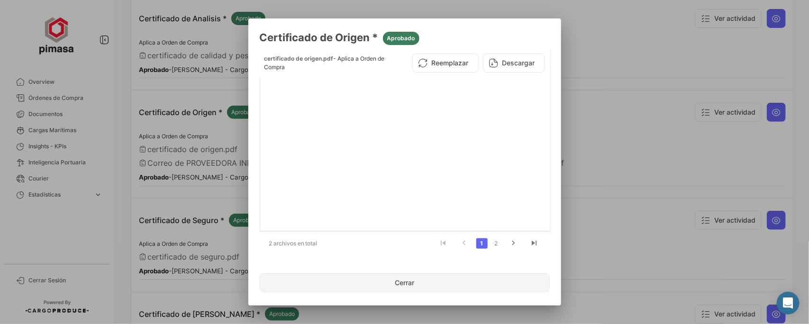
click at [401, 280] on button "Cerrar" at bounding box center [405, 282] width 290 height 19
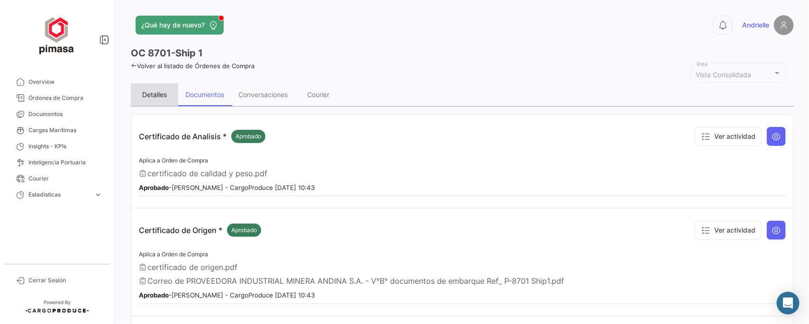
click at [150, 94] on div "Detalles" at bounding box center [154, 94] width 25 height 8
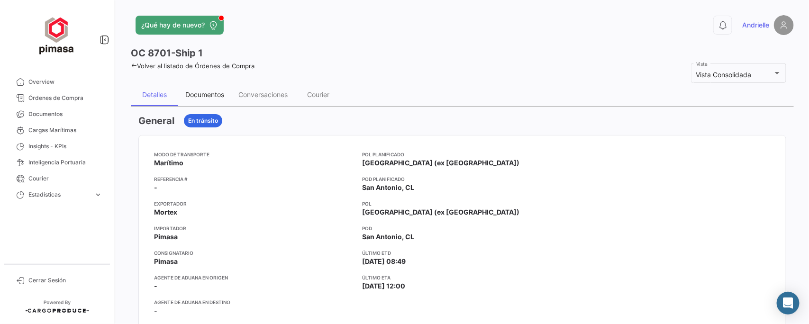
click at [207, 94] on div "Documentos" at bounding box center [204, 94] width 39 height 8
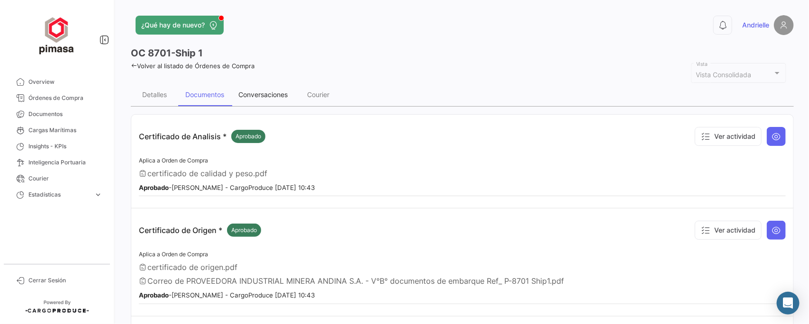
click at [252, 95] on div "Conversaciones" at bounding box center [262, 94] width 49 height 8
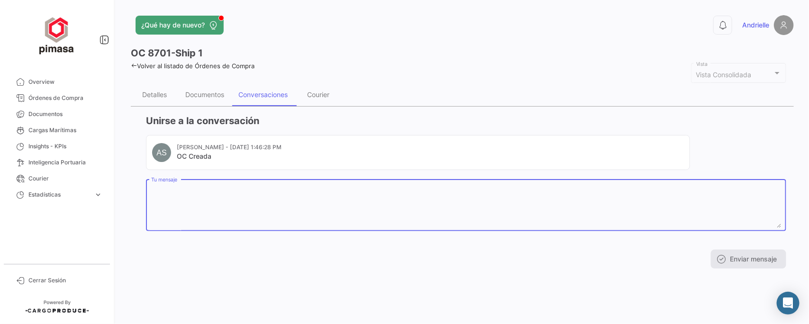
click at [190, 190] on textarea "Tu mensaje" at bounding box center [466, 207] width 630 height 42
click at [322, 93] on div "Courier" at bounding box center [318, 94] width 22 height 8
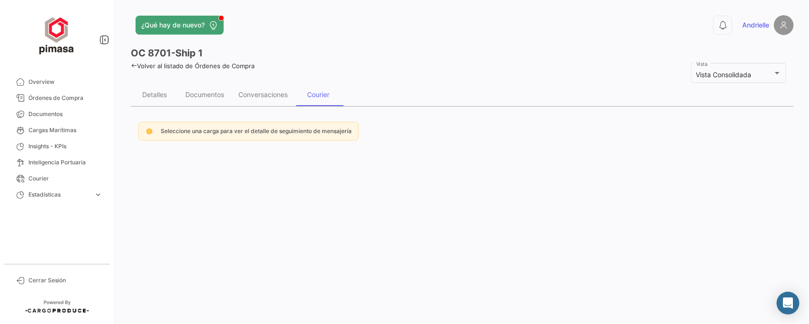
click at [132, 63] on icon at bounding box center [134, 66] width 6 height 6
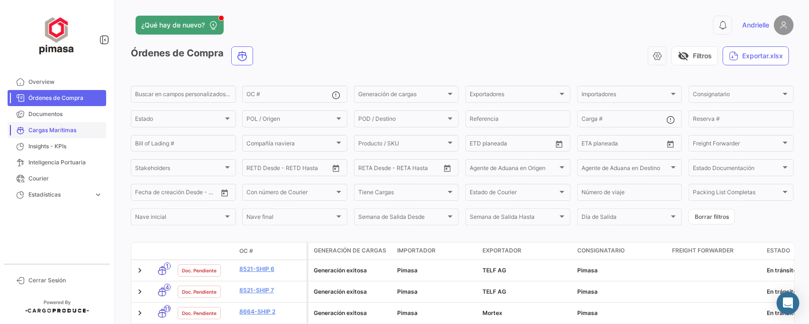
click at [46, 129] on span "Cargas Marítimas" at bounding box center [65, 130] width 74 height 9
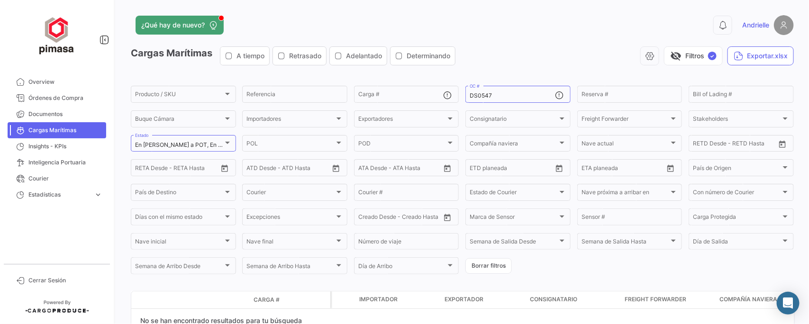
scroll to position [50, 0]
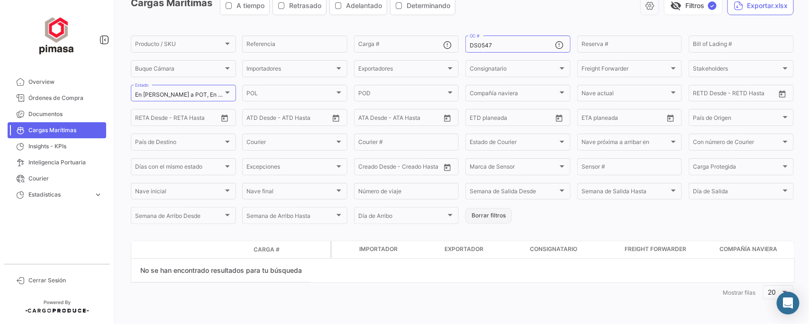
click at [478, 215] on button "Borrar filtros" at bounding box center [488, 216] width 46 height 16
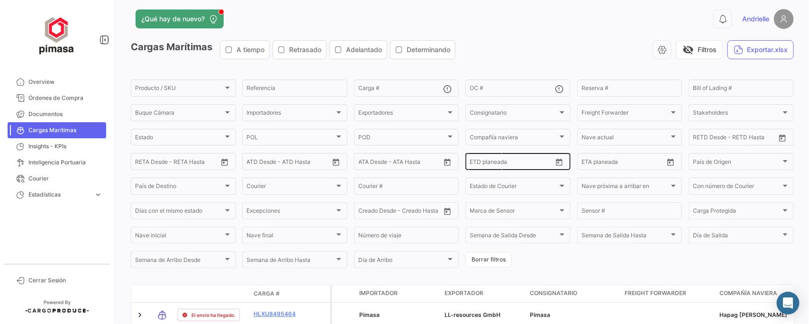
scroll to position [0, 0]
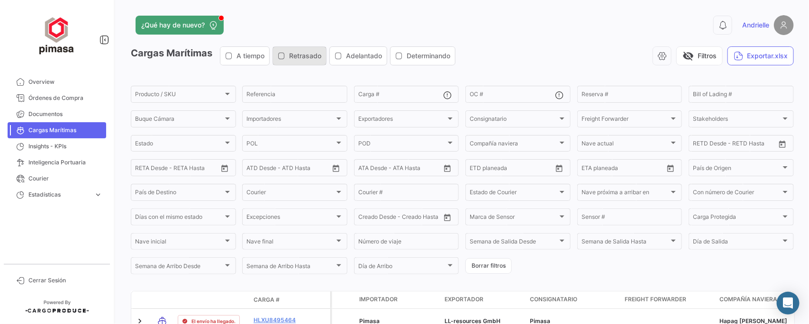
click at [283, 55] on icon "button" at bounding box center [282, 56] width 8 height 8
click at [283, 58] on icon "button" at bounding box center [282, 56] width 8 height 8
click at [190, 142] on div "Estado" at bounding box center [179, 145] width 88 height 7
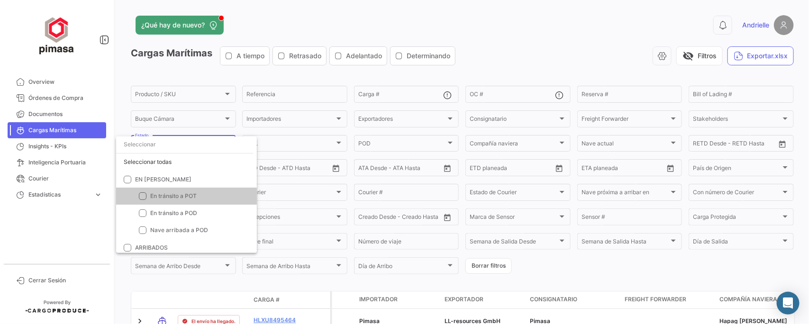
click at [505, 43] on div at bounding box center [404, 162] width 809 height 324
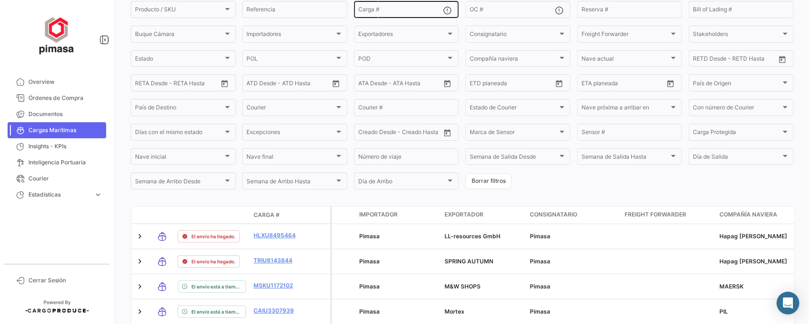
scroll to position [118, 0]
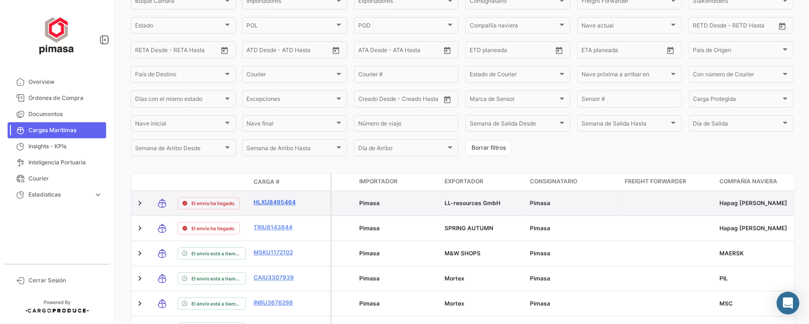
click at [271, 202] on link "HLXU8495464" at bounding box center [277, 202] width 49 height 9
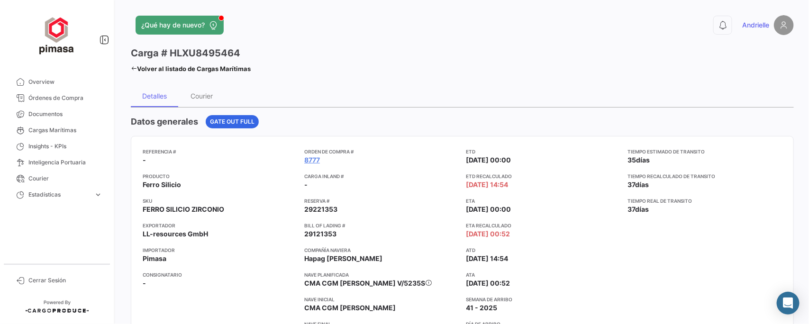
drag, startPoint x: 235, startPoint y: 208, endPoint x: 136, endPoint y: 191, distance: 101.0
click at [137, 207] on mat-card "Referencia # - Producto Ferro Silicio SKU FERRO SILICIO ZIRCONIO Exportador LL-…" at bounding box center [462, 263] width 663 height 255
click at [141, 183] on mat-card "Referencia # - Producto Ferro Silicio SKU FERRO SILICIO ZIRCONIO Exportador LL-…" at bounding box center [462, 263] width 663 height 255
click at [152, 186] on span "Ferro Silicio" at bounding box center [162, 184] width 38 height 9
click at [206, 181] on app-card-info-value "Ferro Silicio" at bounding box center [220, 184] width 154 height 9
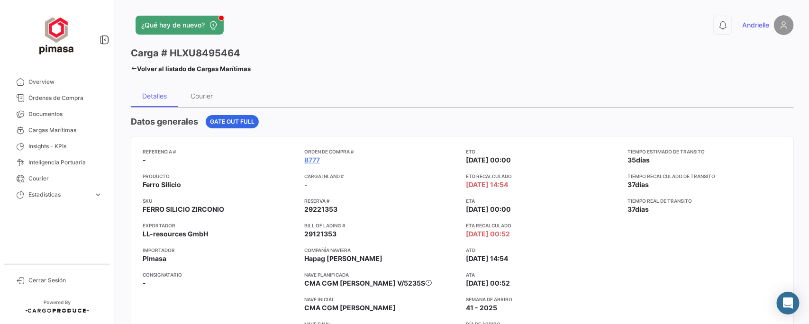
drag, startPoint x: 140, startPoint y: 209, endPoint x: 202, endPoint y: 207, distance: 62.1
click at [202, 207] on body "Overview Órdenes de Compra Documentos Cargas Marítimas Insights - KPIs Intelige…" at bounding box center [404, 162] width 809 height 324
click at [234, 202] on app-card-info-title "SKU" at bounding box center [220, 201] width 154 height 8
drag, startPoint x: 237, startPoint y: 210, endPoint x: 138, endPoint y: 212, distance: 99.5
click at [138, 212] on mat-card "Referencia # - Producto Ferro Silicio SKU FERRO SILICIO ZIRCONIO Exportador LL-…" at bounding box center [462, 263] width 663 height 255
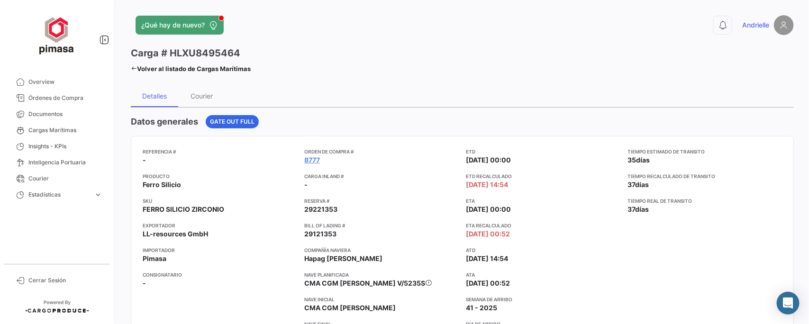
click at [167, 209] on span "FERRO SILICIO ZIRCONIO" at bounding box center [183, 209] width 81 height 9
drag, startPoint x: 143, startPoint y: 209, endPoint x: 218, endPoint y: 209, distance: 75.3
click at [218, 209] on span "FERRO SILICIO ZIRCONIO" at bounding box center [183, 209] width 81 height 9
click at [229, 207] on app-card-info-value "FERRO SILICIO ZIRCONIO" at bounding box center [220, 209] width 154 height 9
click at [182, 182] on app-card-info-value "Ferro Silicio" at bounding box center [220, 184] width 154 height 9
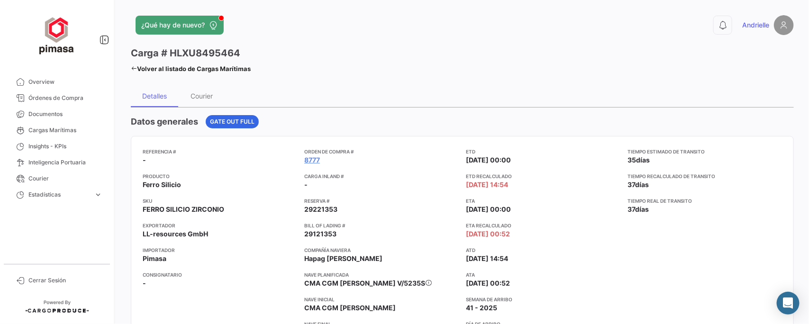
drag, startPoint x: 231, startPoint y: 209, endPoint x: 133, endPoint y: 205, distance: 97.7
click at [133, 205] on mat-card "Referencia # - Producto Ferro Silicio SKU FERRO SILICIO ZIRCONIO Exportador LL-…" at bounding box center [462, 263] width 663 height 255
click at [160, 211] on span "FERRO SILICIO ZIRCONIO" at bounding box center [183, 209] width 81 height 9
drag, startPoint x: 236, startPoint y: 212, endPoint x: 136, endPoint y: 211, distance: 99.5
click at [136, 211] on mat-card "Referencia # - Producto Ferro Silicio SKU FERRO SILICIO ZIRCONIO Exportador LL-…" at bounding box center [462, 263] width 663 height 255
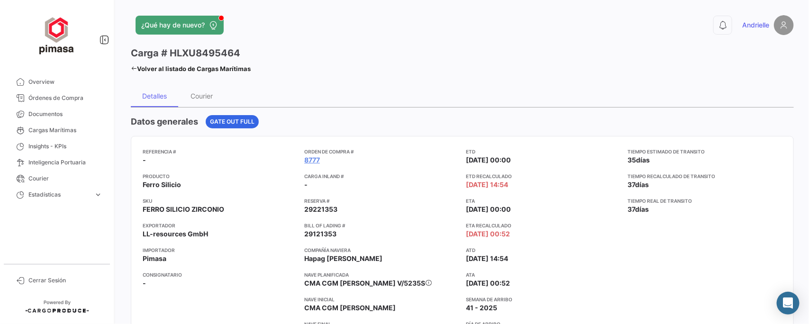
click at [227, 179] on app-card-info-title "Producto" at bounding box center [220, 176] width 154 height 8
click at [72, 98] on span "Órdenes de Compra" at bounding box center [65, 98] width 74 height 9
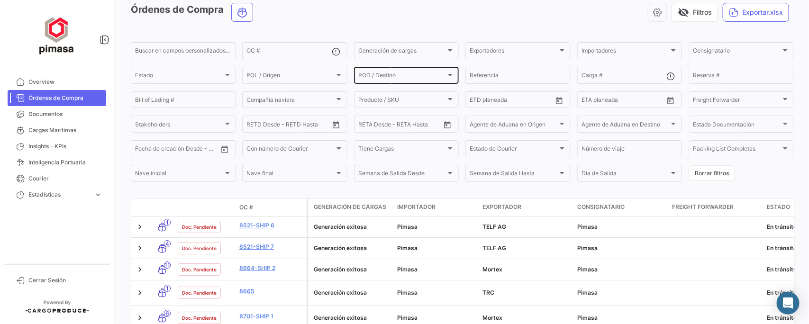
scroll to position [59, 0]
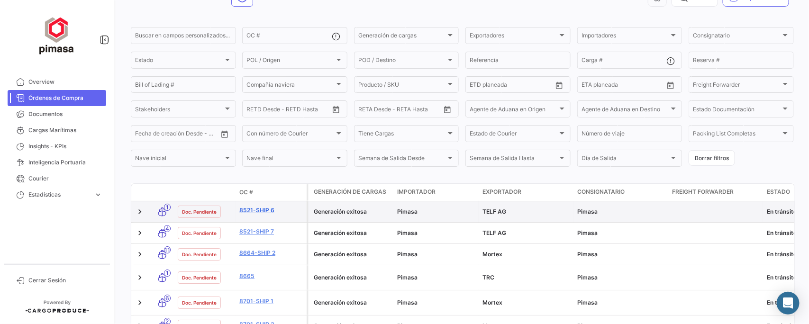
click at [263, 209] on link "8521-Ship 6" at bounding box center [270, 210] width 63 height 9
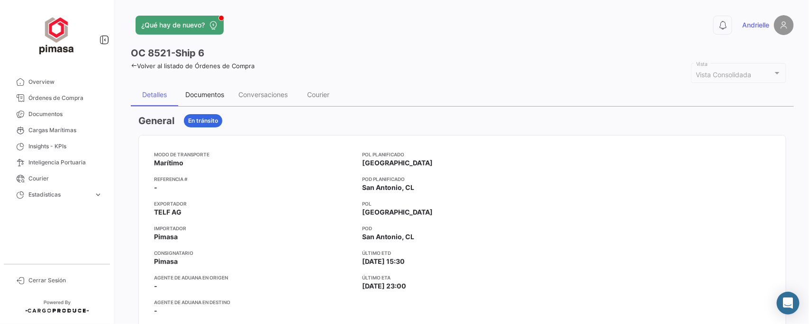
click at [203, 96] on div "Documentos" at bounding box center [204, 94] width 39 height 8
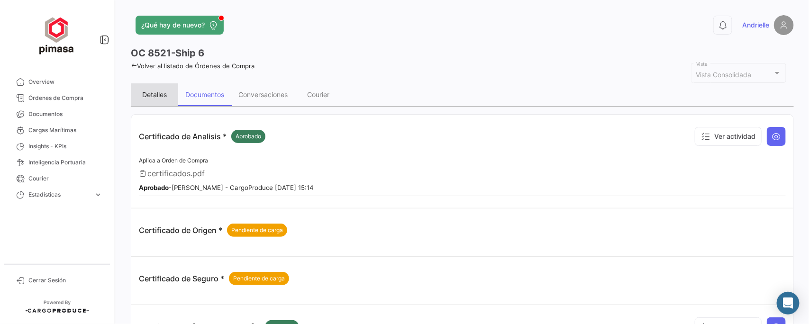
click at [145, 90] on div "Detalles" at bounding box center [154, 94] width 25 height 8
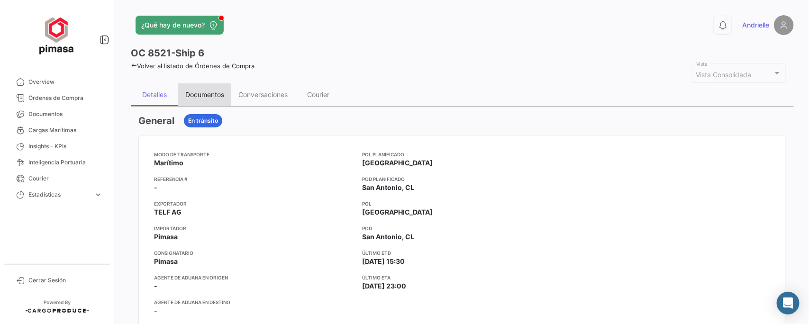
click at [214, 96] on div "Documentos" at bounding box center [204, 94] width 39 height 8
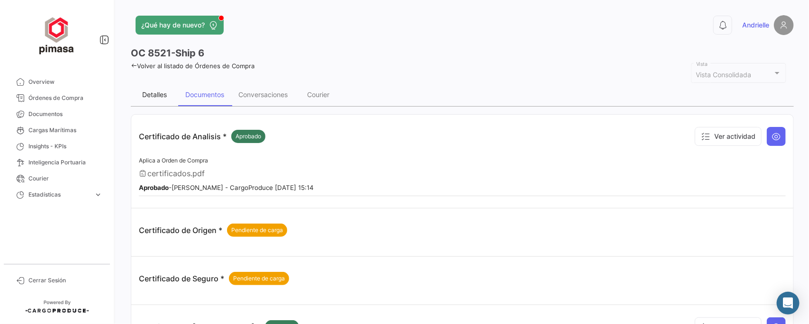
click at [157, 91] on div "Detalles" at bounding box center [154, 94] width 25 height 8
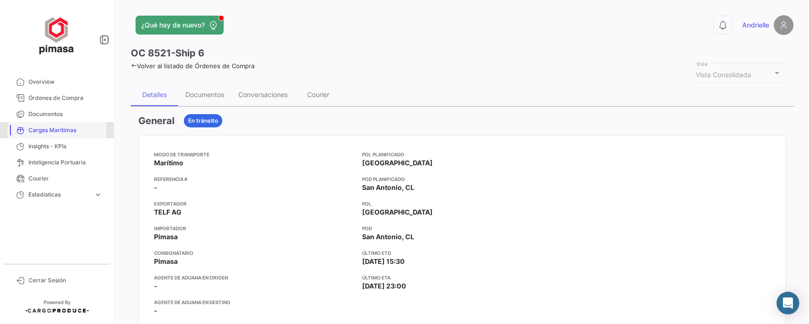
click at [50, 128] on span "Cargas Marítimas" at bounding box center [65, 130] width 74 height 9
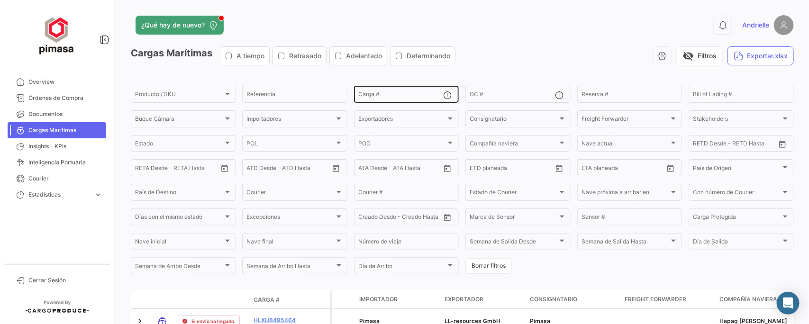
click at [372, 97] on input "Carga #" at bounding box center [400, 95] width 85 height 7
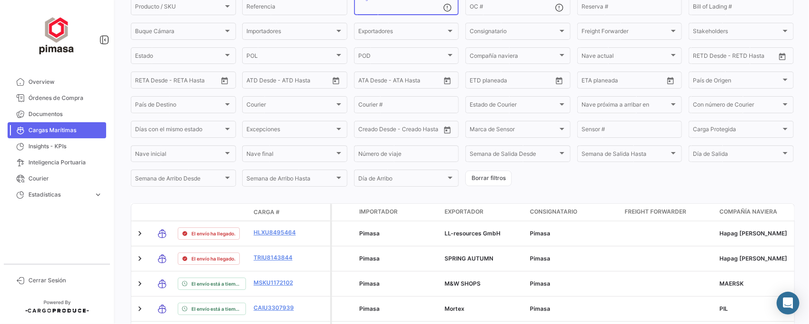
scroll to position [178, 0]
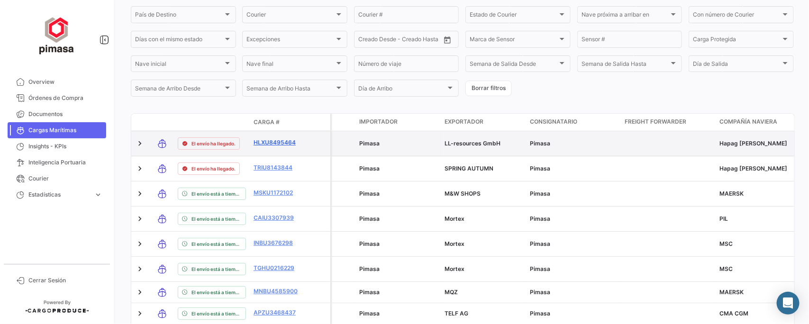
click at [276, 141] on link "HLXU8495464" at bounding box center [277, 142] width 49 height 9
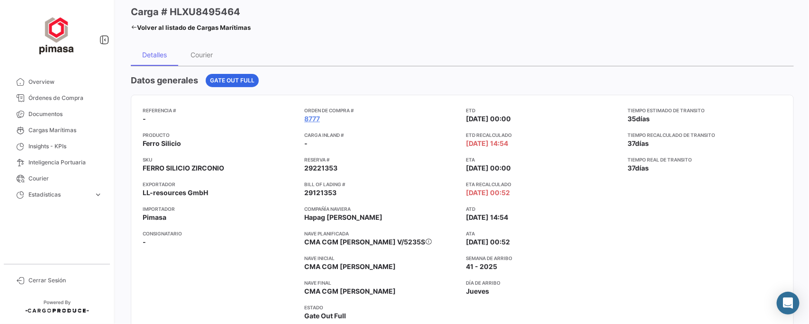
scroll to position [59, 0]
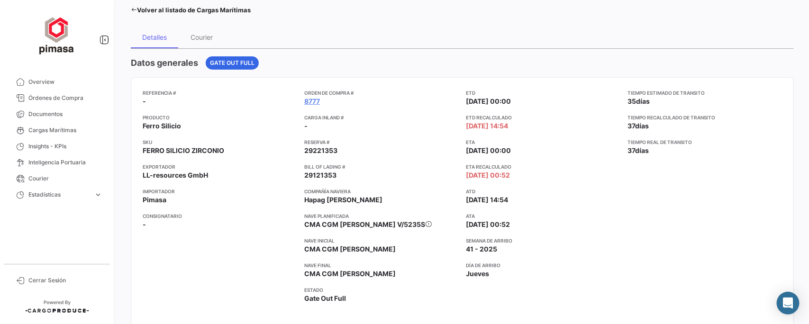
drag, startPoint x: 464, startPoint y: 124, endPoint x: 533, endPoint y: 122, distance: 68.7
click at [533, 122] on app-card-info-label "ETD Recalculado [DATE] 14:54" at bounding box center [543, 122] width 154 height 17
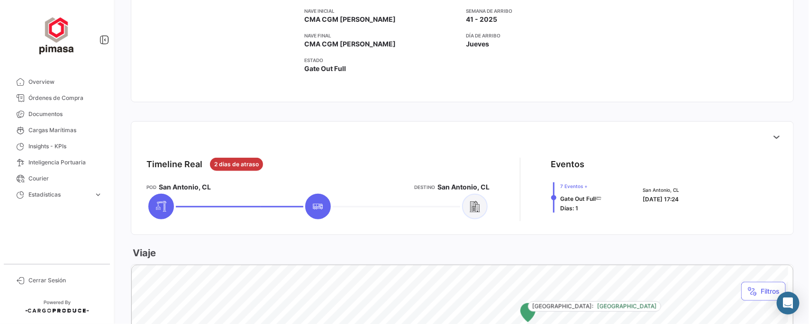
scroll to position [355, 0]
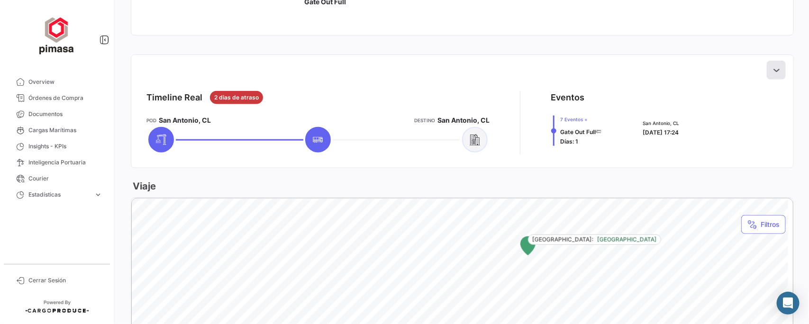
click at [771, 65] on icon at bounding box center [775, 69] width 9 height 9
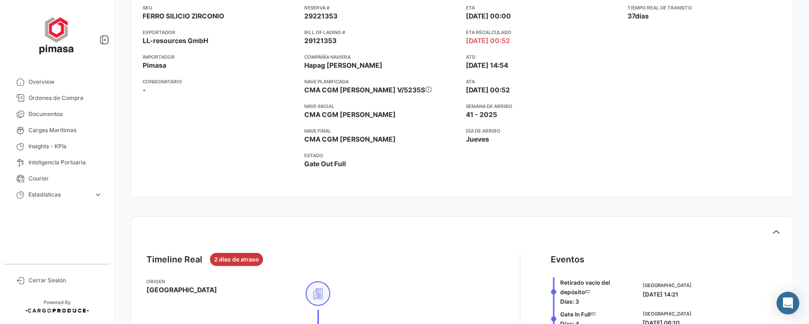
scroll to position [0, 0]
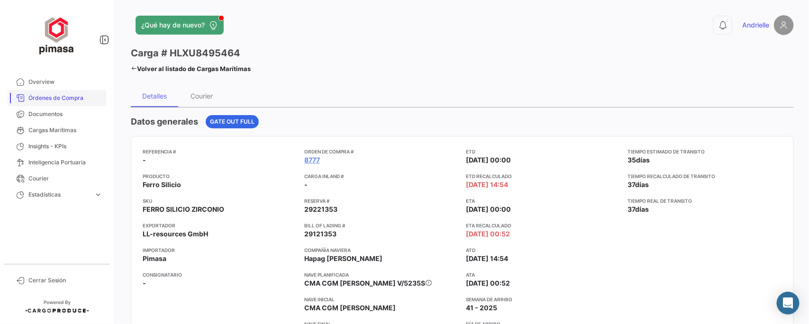
drag, startPoint x: 133, startPoint y: 67, endPoint x: 87, endPoint y: 100, distance: 57.1
click at [133, 67] on icon at bounding box center [134, 68] width 6 height 6
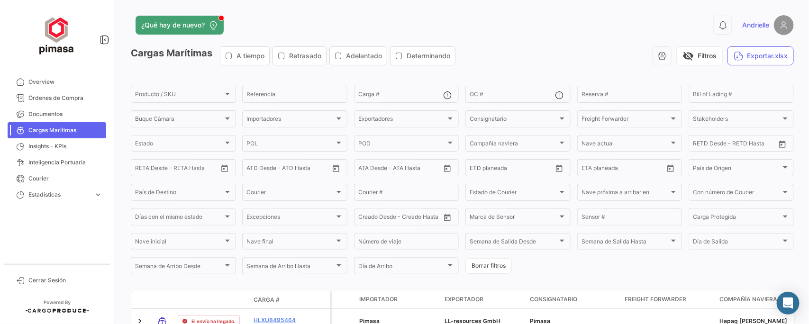
scroll to position [118, 0]
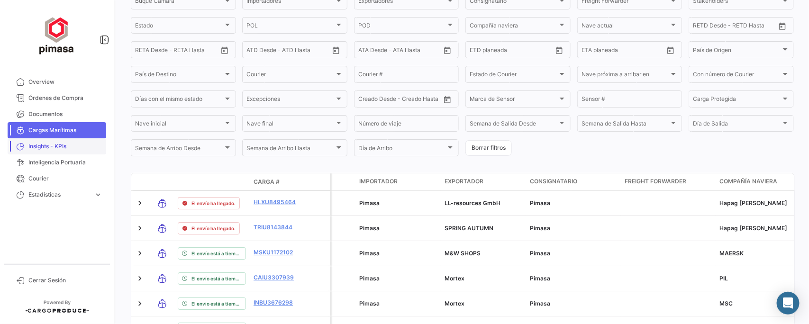
click at [62, 149] on span "Insights - KPIs" at bounding box center [65, 146] width 74 height 9
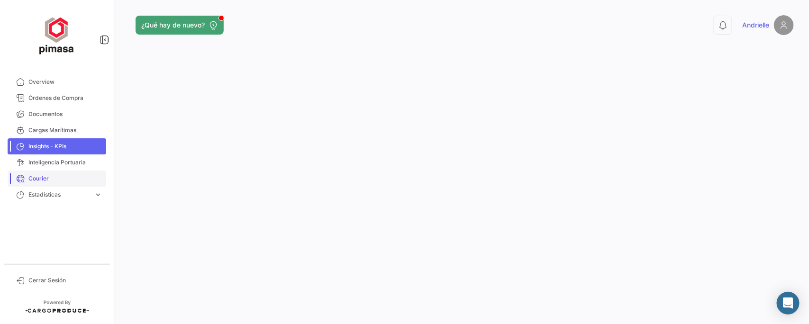
click at [42, 178] on span "Courier" at bounding box center [65, 178] width 74 height 9
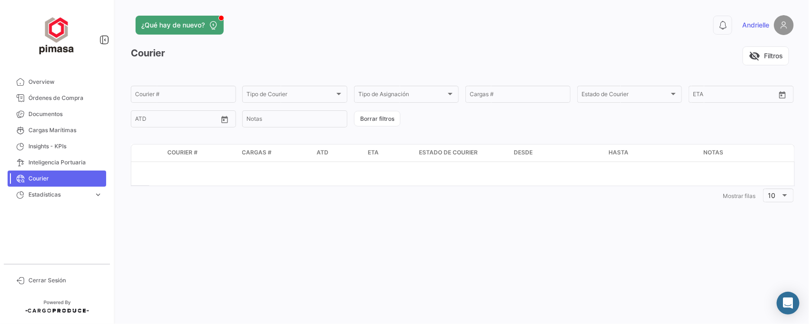
drag, startPoint x: 155, startPoint y: 52, endPoint x: 180, endPoint y: 49, distance: 24.9
click at [180, 49] on div "Courier visibility_off Filtros" at bounding box center [462, 59] width 663 height 27
click at [260, 48] on div "visibility_off Filtros" at bounding box center [482, 55] width 624 height 19
drag, startPoint x: 134, startPoint y: 54, endPoint x: 342, endPoint y: 57, distance: 207.5
click at [181, 53] on div "Courier visibility_off Filtros" at bounding box center [462, 59] width 663 height 27
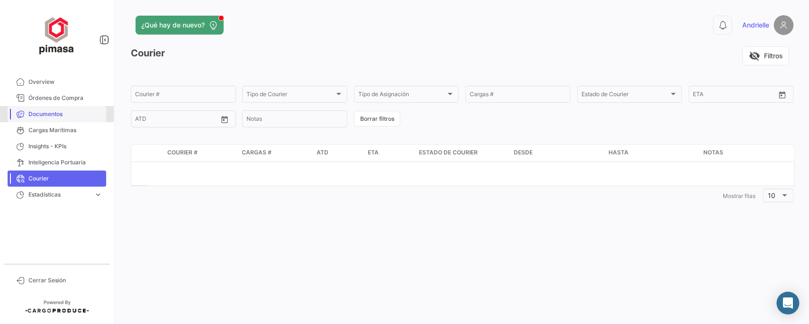
click at [42, 110] on span "Documentos" at bounding box center [65, 114] width 74 height 9
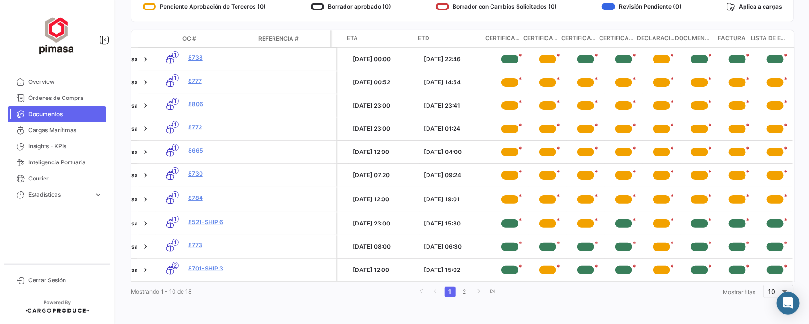
scroll to position [0, 225]
click at [462, 292] on link "2" at bounding box center [464, 292] width 11 height 10
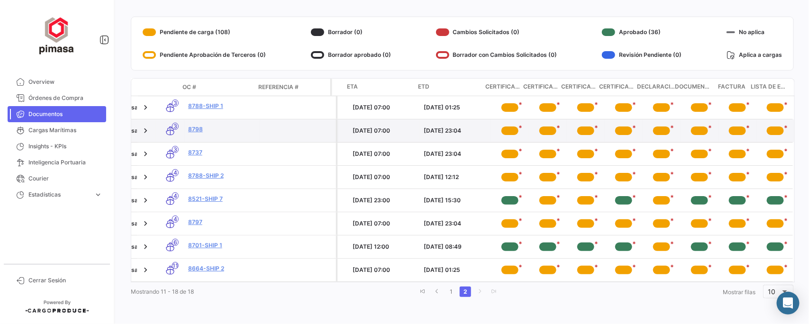
scroll to position [135, 0]
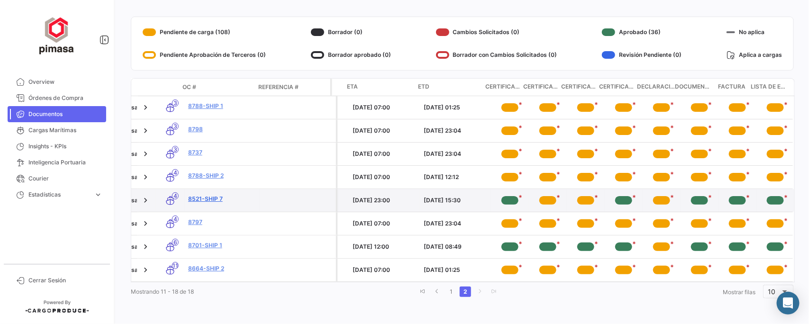
click at [202, 195] on link "8521-Ship 7" at bounding box center [222, 199] width 68 height 9
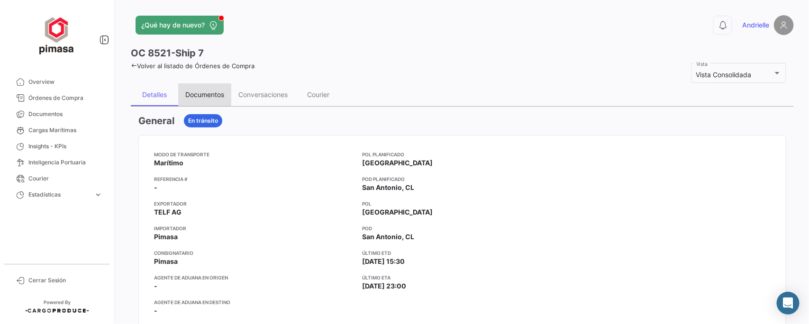
drag, startPoint x: 218, startPoint y: 93, endPoint x: 253, endPoint y: 119, distance: 43.3
click at [218, 93] on div "Documentos" at bounding box center [204, 94] width 39 height 8
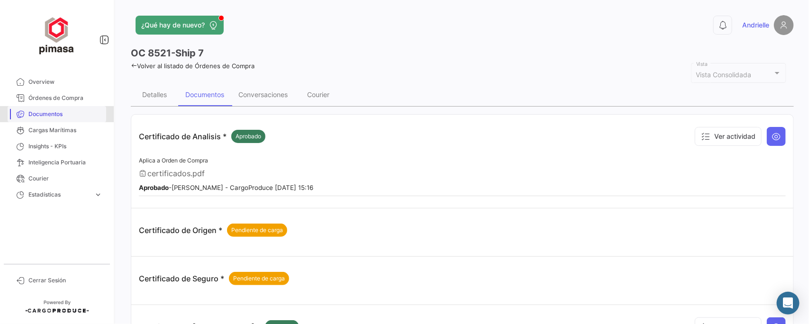
click at [54, 112] on span "Documentos" at bounding box center [65, 114] width 74 height 9
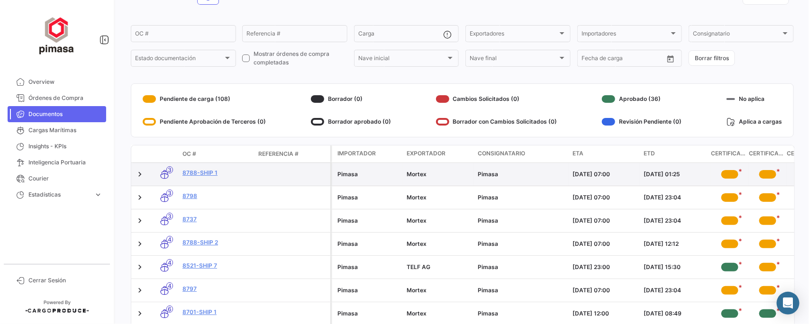
scroll to position [135, 0]
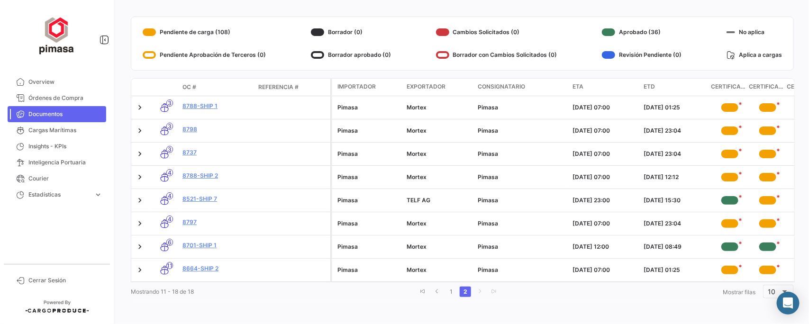
drag, startPoint x: 199, startPoint y: 282, endPoint x: 251, endPoint y: 283, distance: 52.1
click at [251, 283] on div "Modo de Transporte OC # Referencia # Importador Exportador Consignatario ETA ET…" at bounding box center [462, 189] width 663 height 223
click at [234, 297] on div "Mostrando 11 - 18 de 18 1 2 Mostrar [PERSON_NAME] 10" at bounding box center [462, 291] width 663 height 17
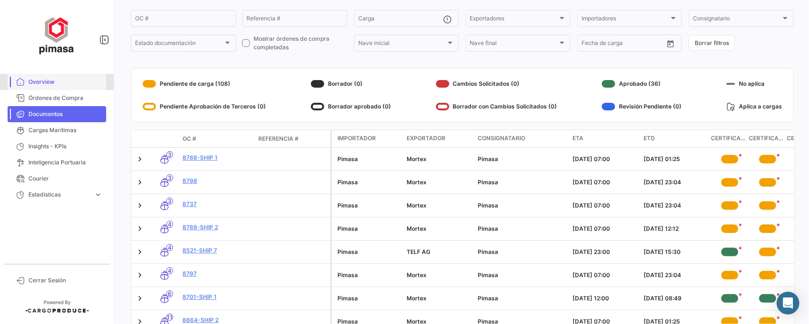
click at [44, 81] on span "Overview" at bounding box center [65, 82] width 74 height 9
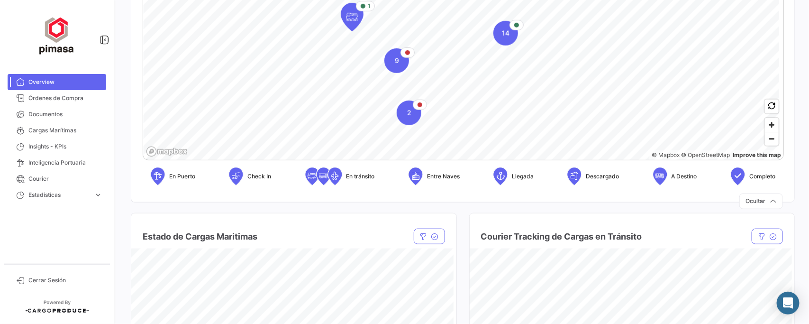
scroll to position [296, 0]
